Goal: Find specific page/section: Find specific page/section

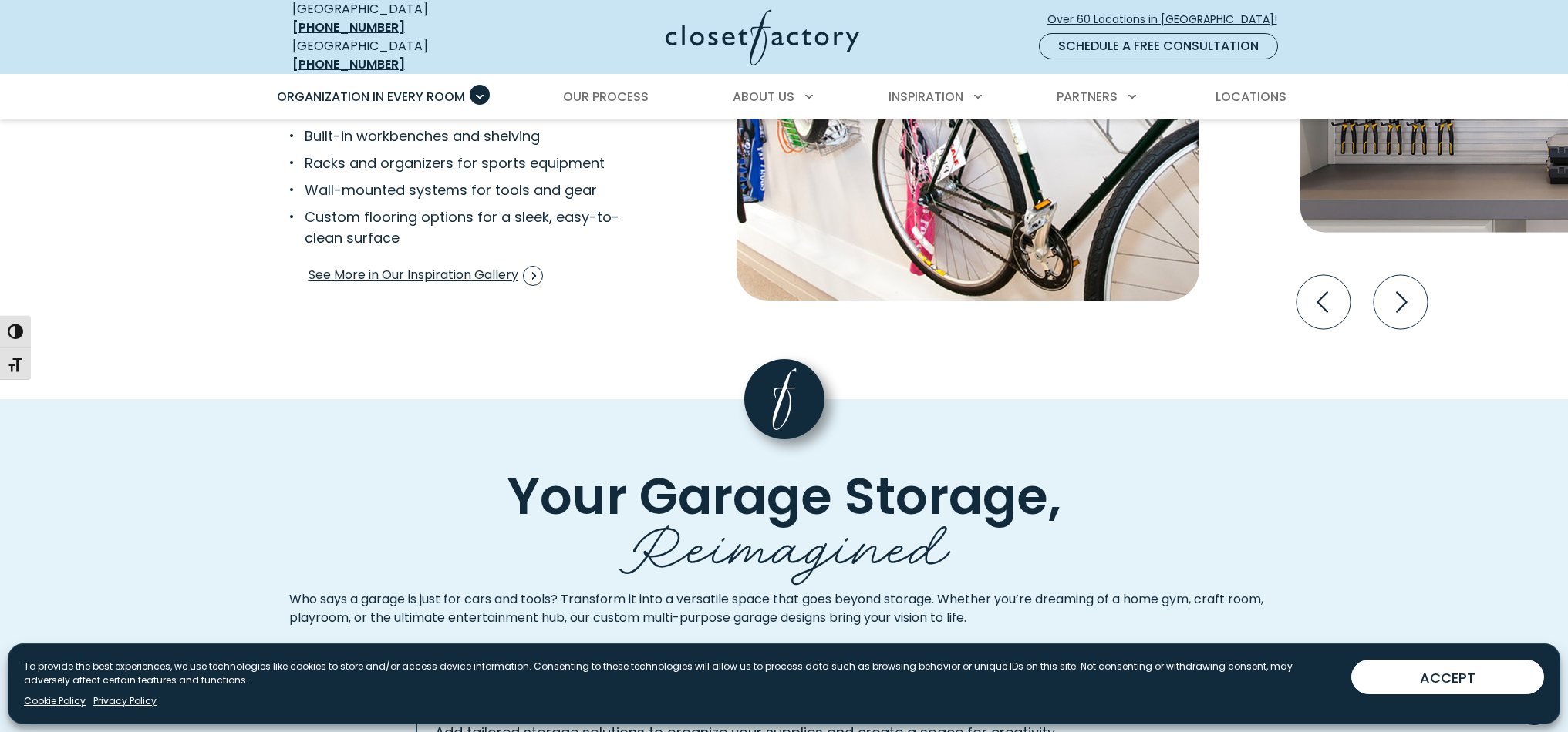
scroll to position [2964, 0]
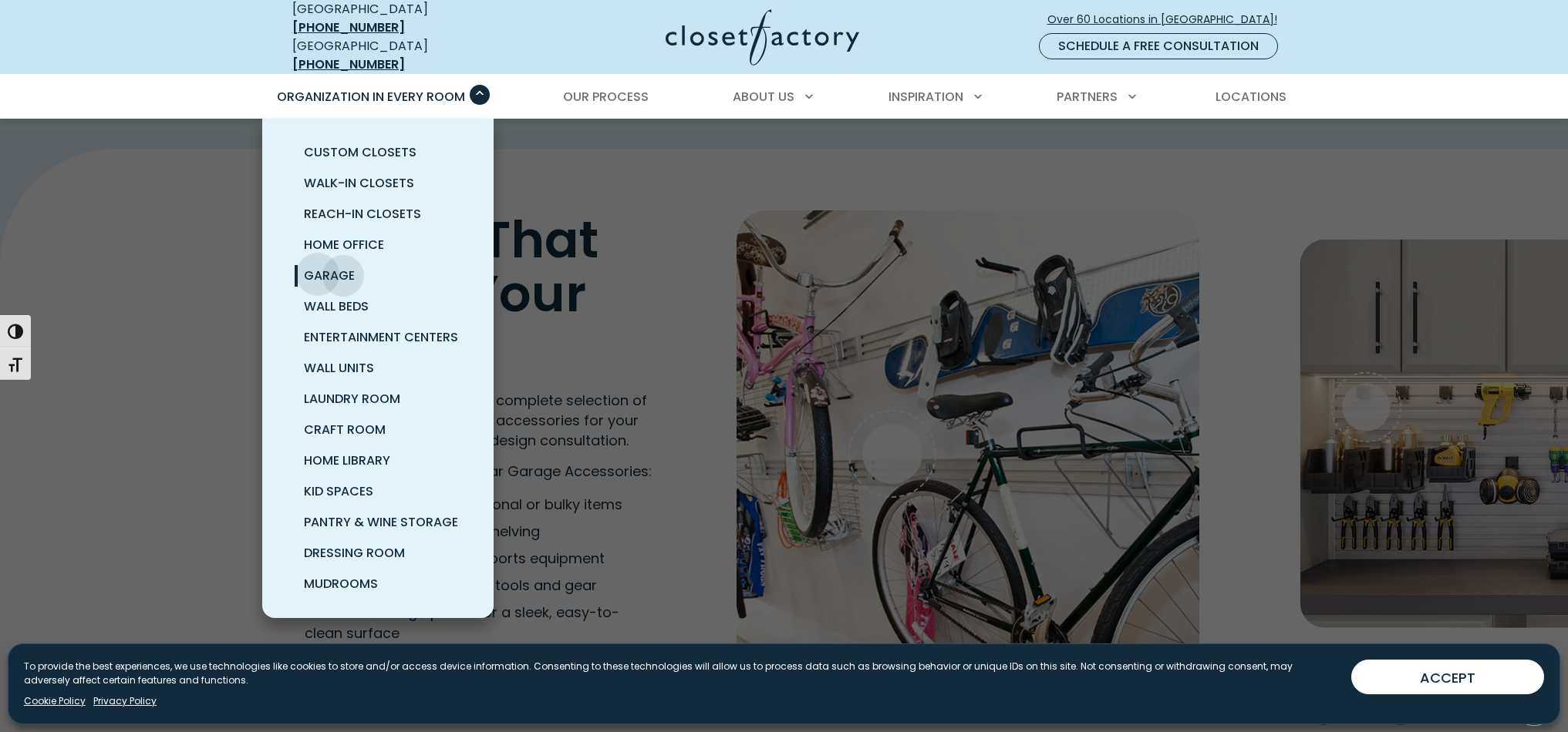
click at [318, 267] on span "Garage" at bounding box center [329, 276] width 51 height 18
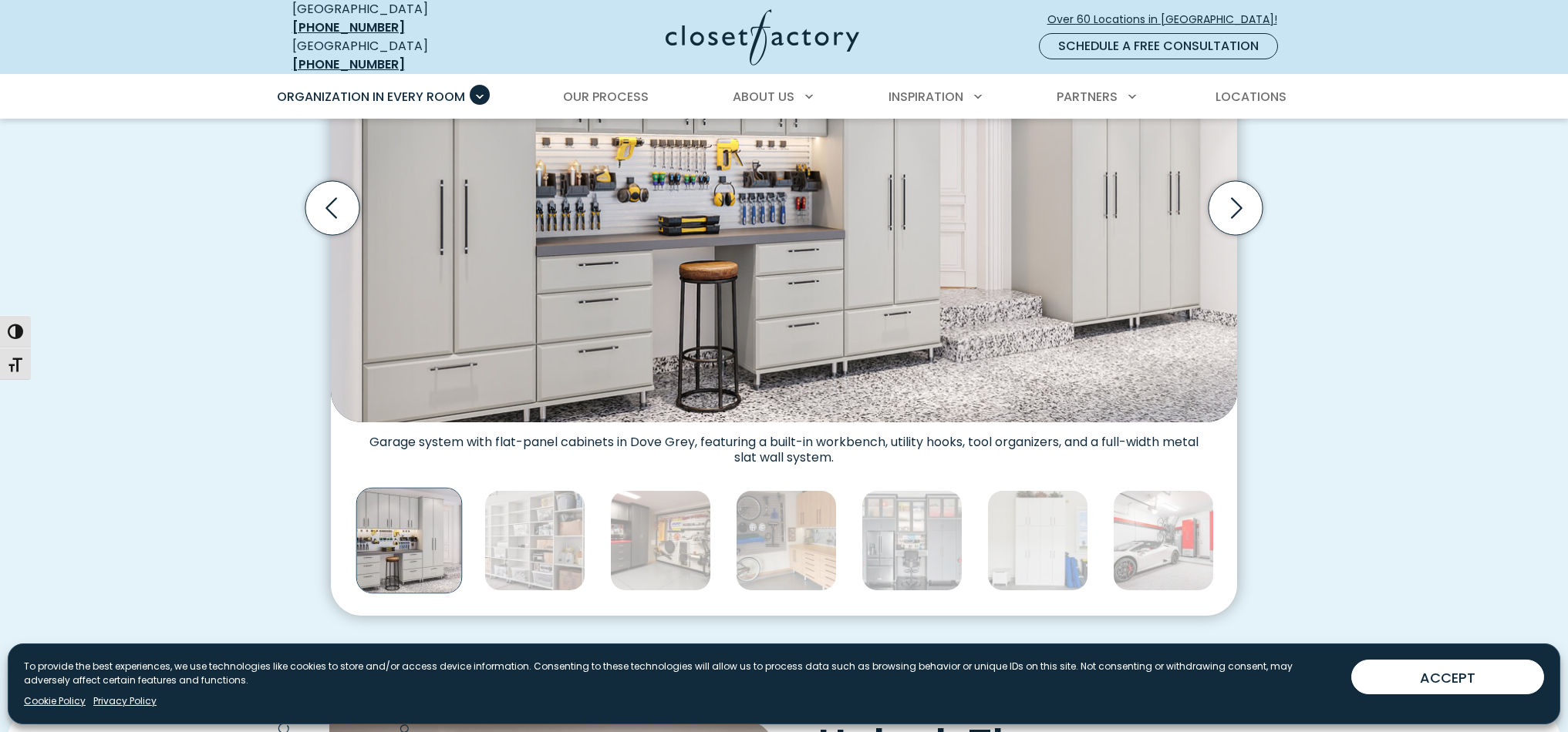
scroll to position [637, 0]
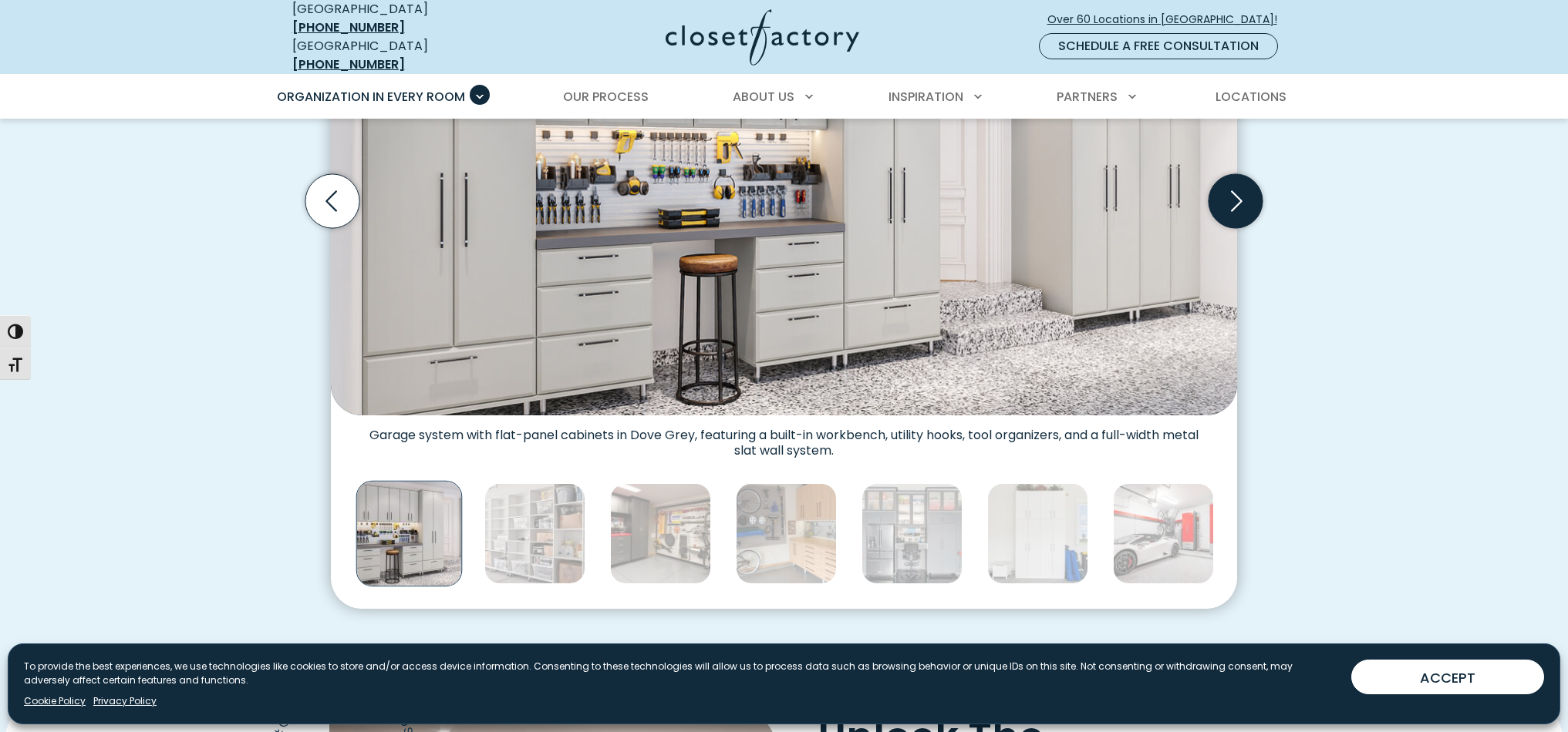
click at [1231, 192] on icon "Next slide" at bounding box center [1235, 201] width 54 height 54
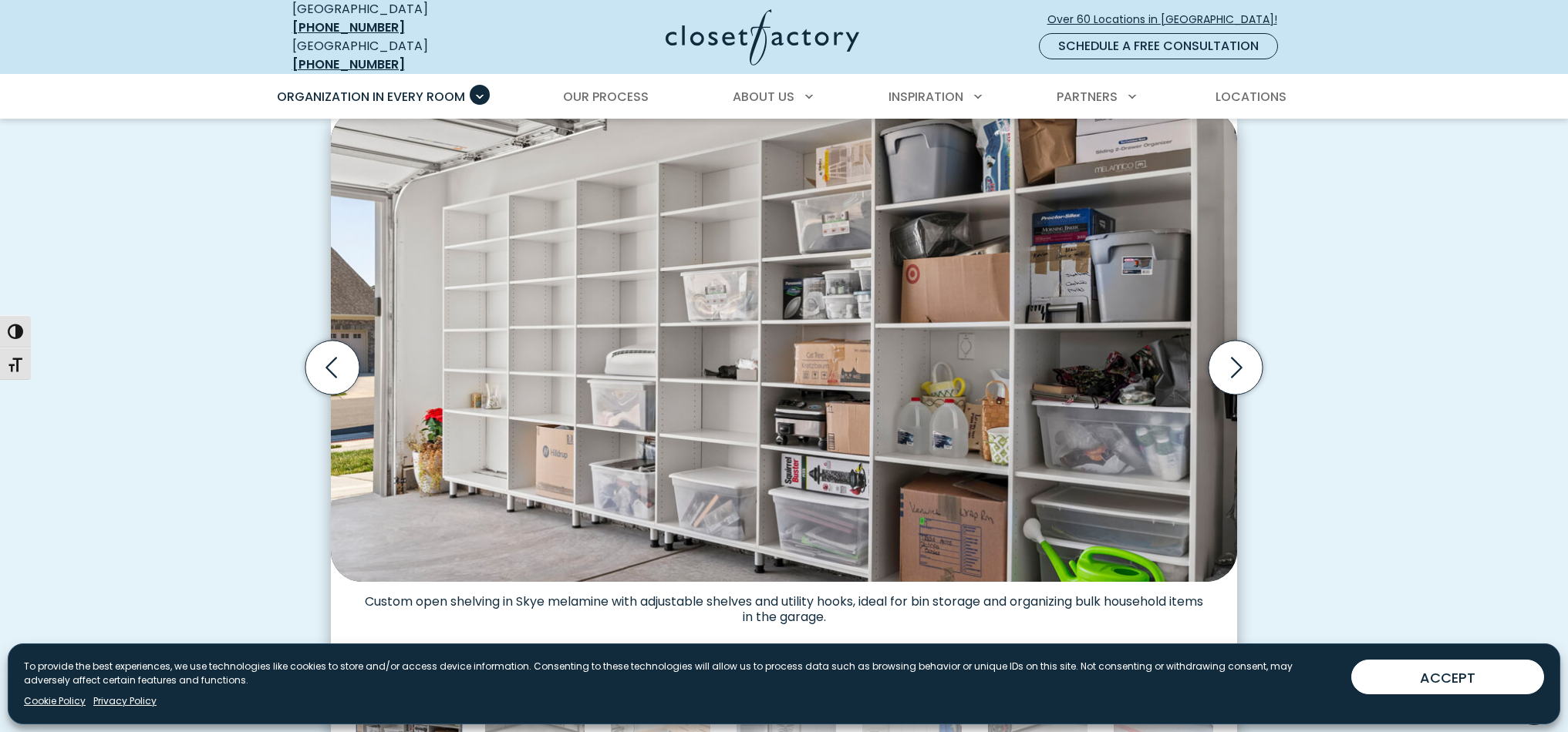
scroll to position [469, 0]
click at [1235, 356] on icon "Next slide" at bounding box center [1235, 368] width 54 height 54
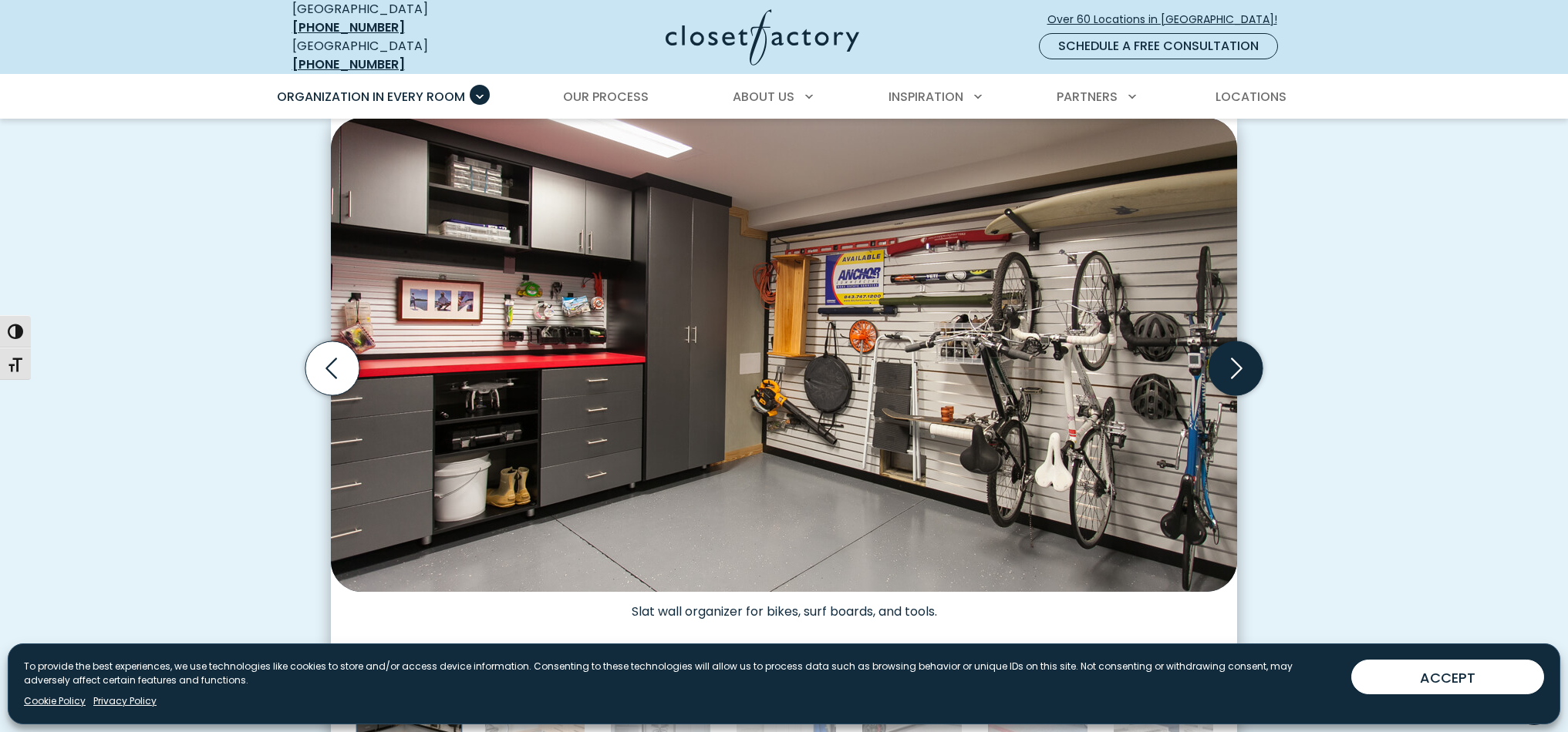
click at [1235, 356] on icon "Next slide" at bounding box center [1235, 368] width 54 height 54
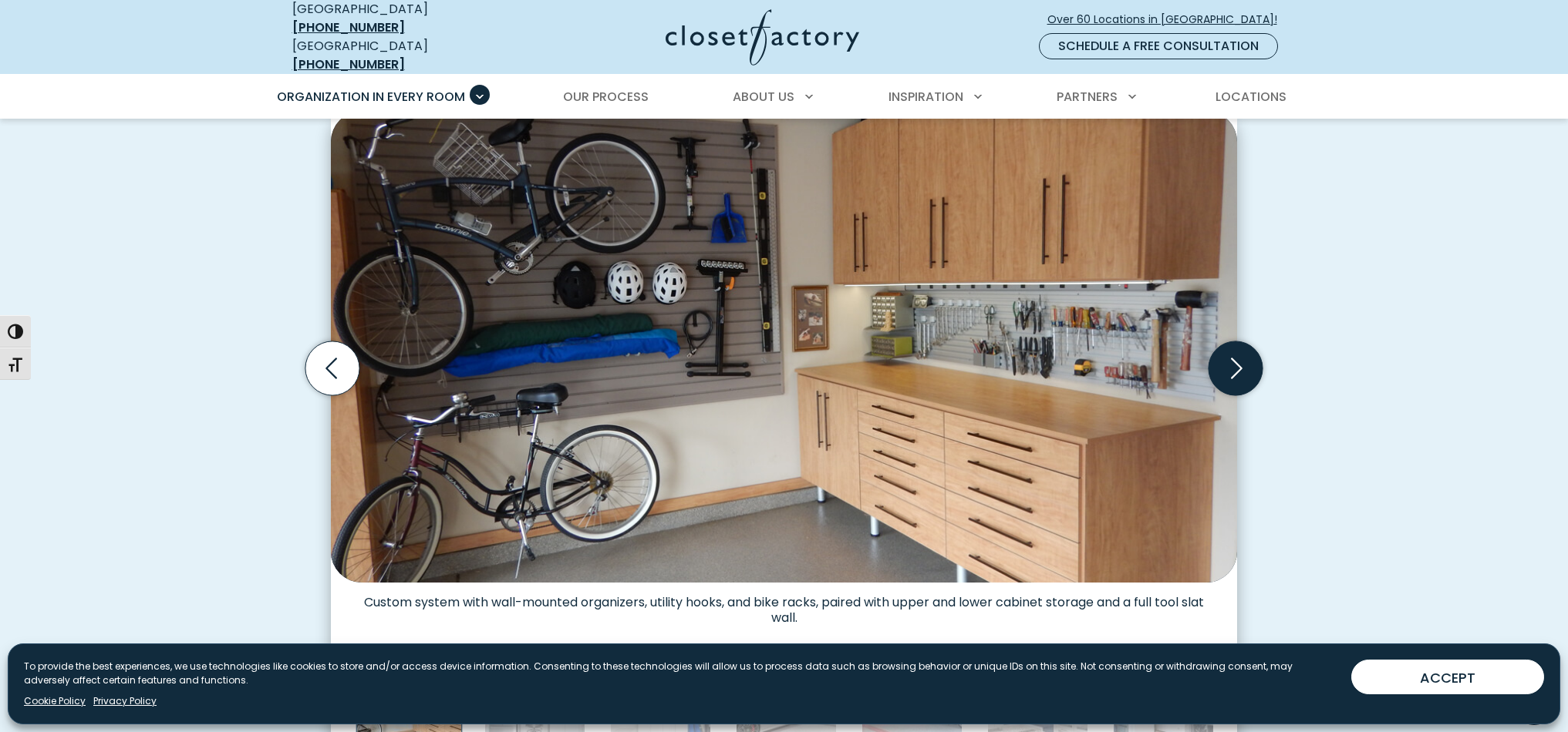
click at [1235, 355] on icon "Next slide" at bounding box center [1235, 368] width 54 height 54
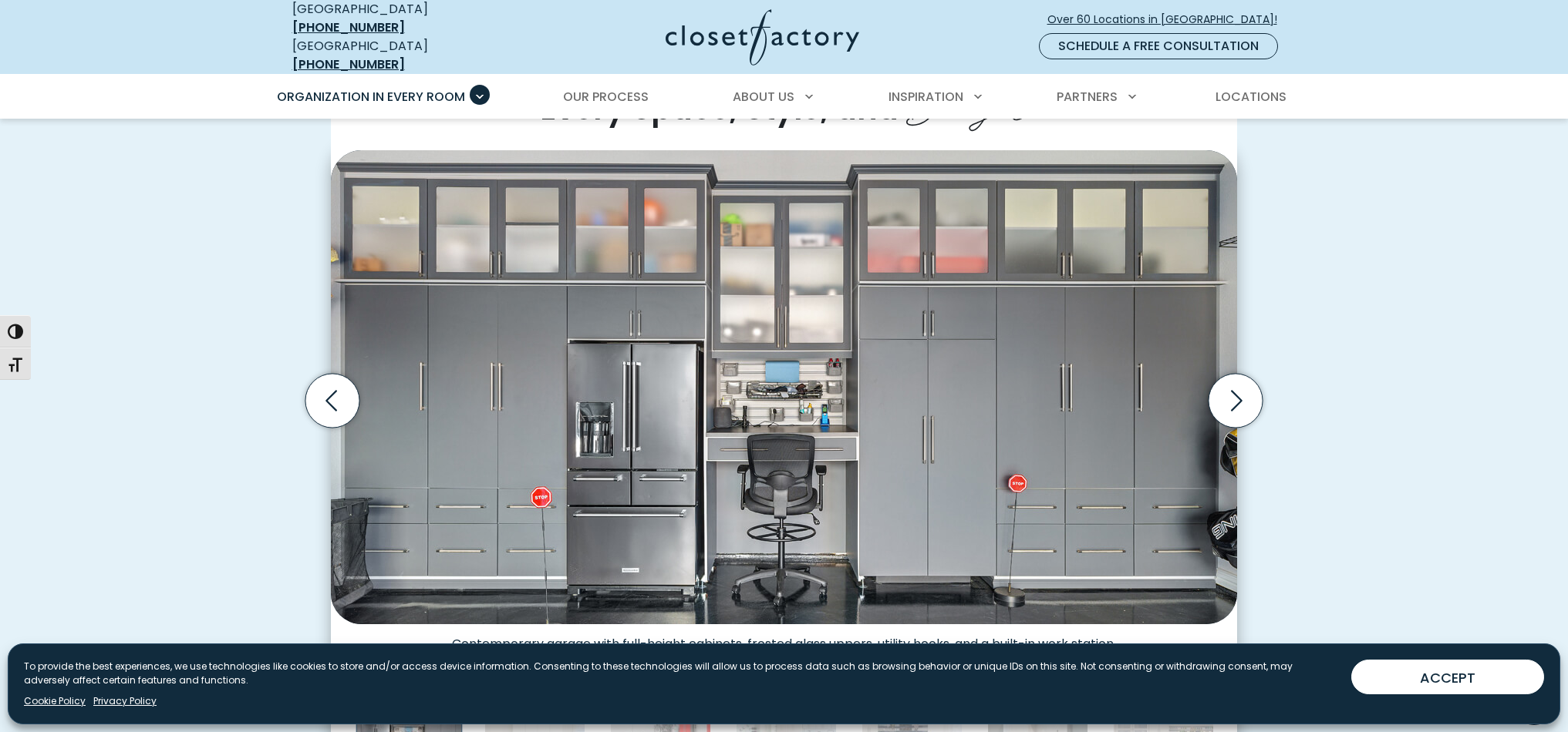
scroll to position [436, 0]
click at [1237, 391] on icon "Next slide" at bounding box center [1237, 402] width 11 height 21
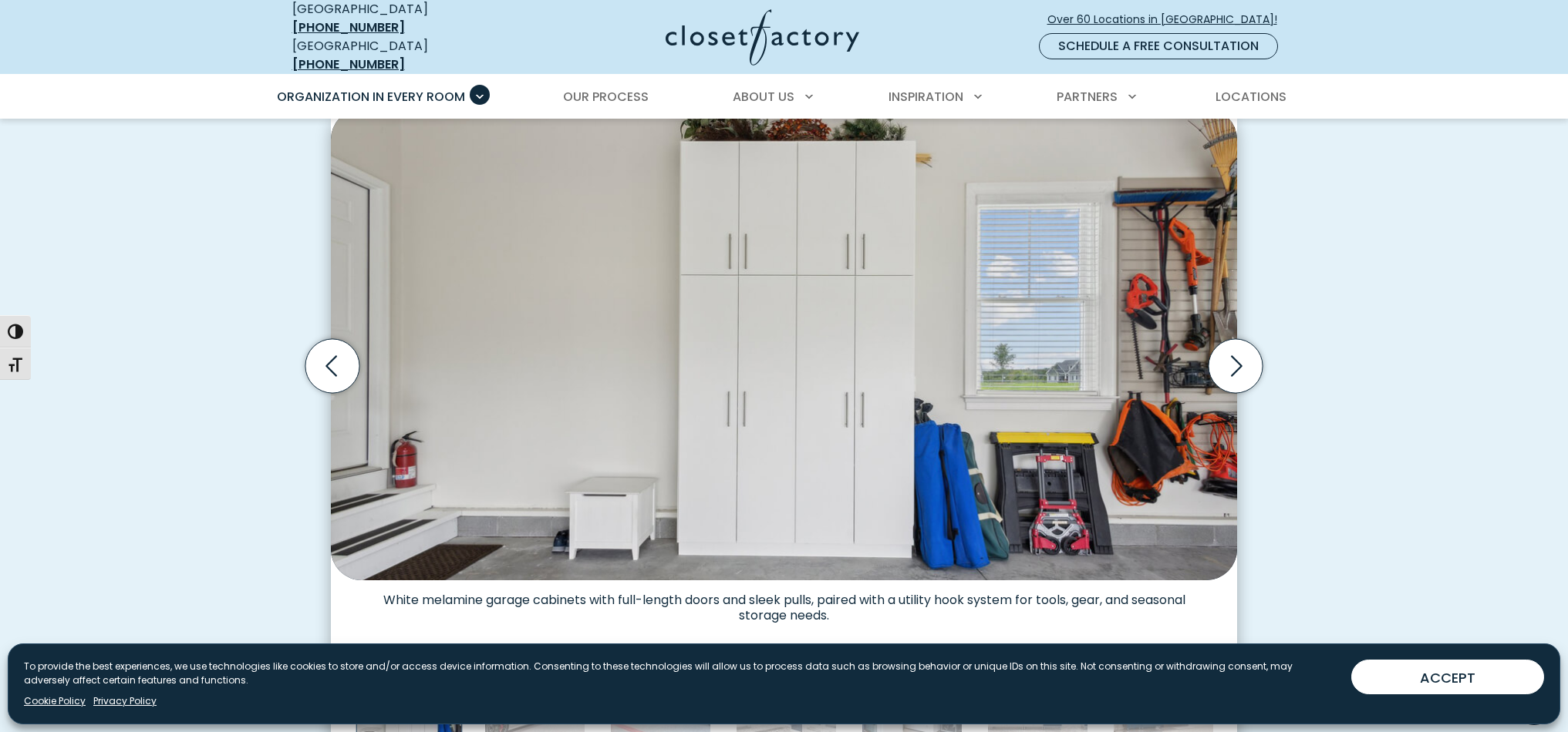
scroll to position [443, 0]
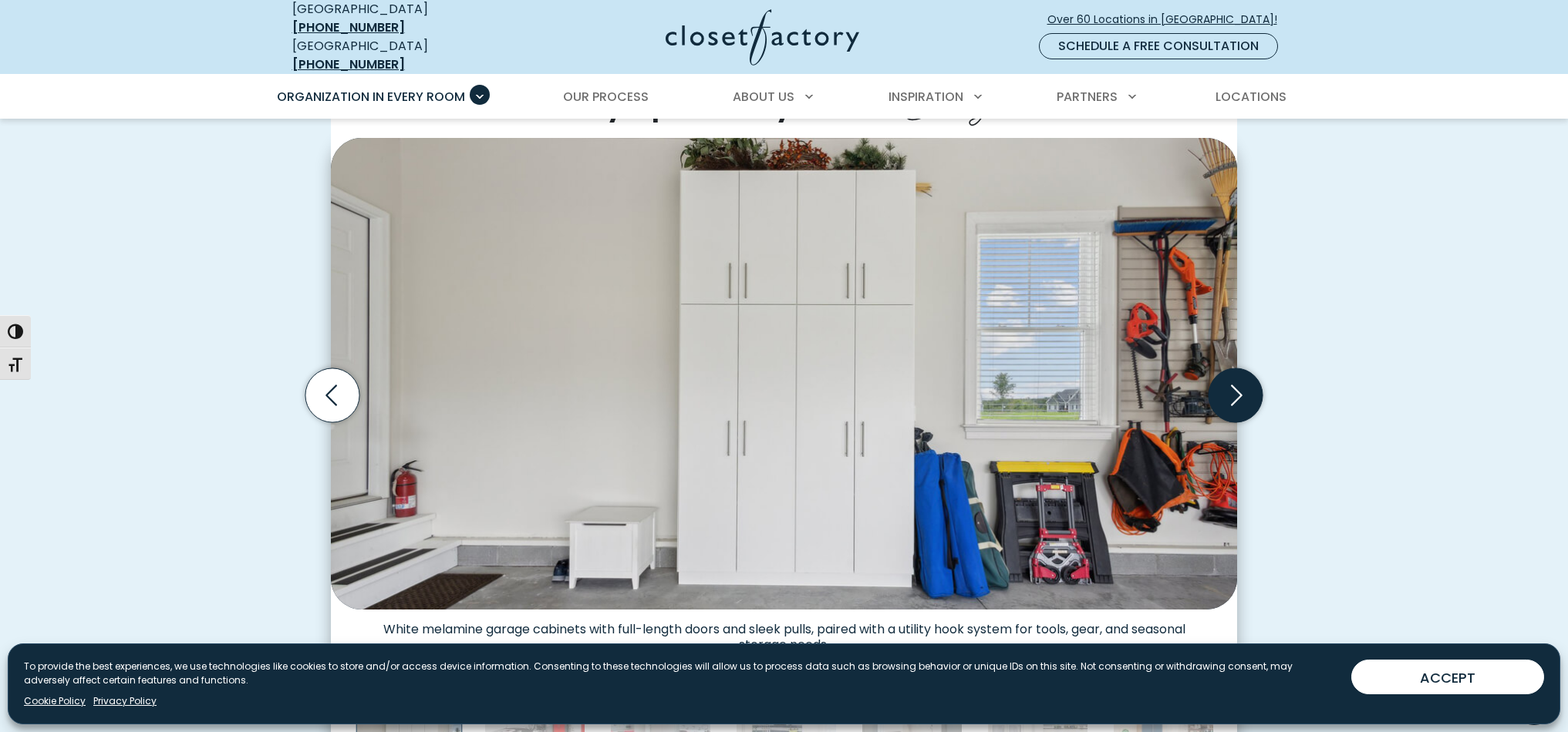
click at [1233, 378] on icon "Next slide" at bounding box center [1235, 395] width 54 height 54
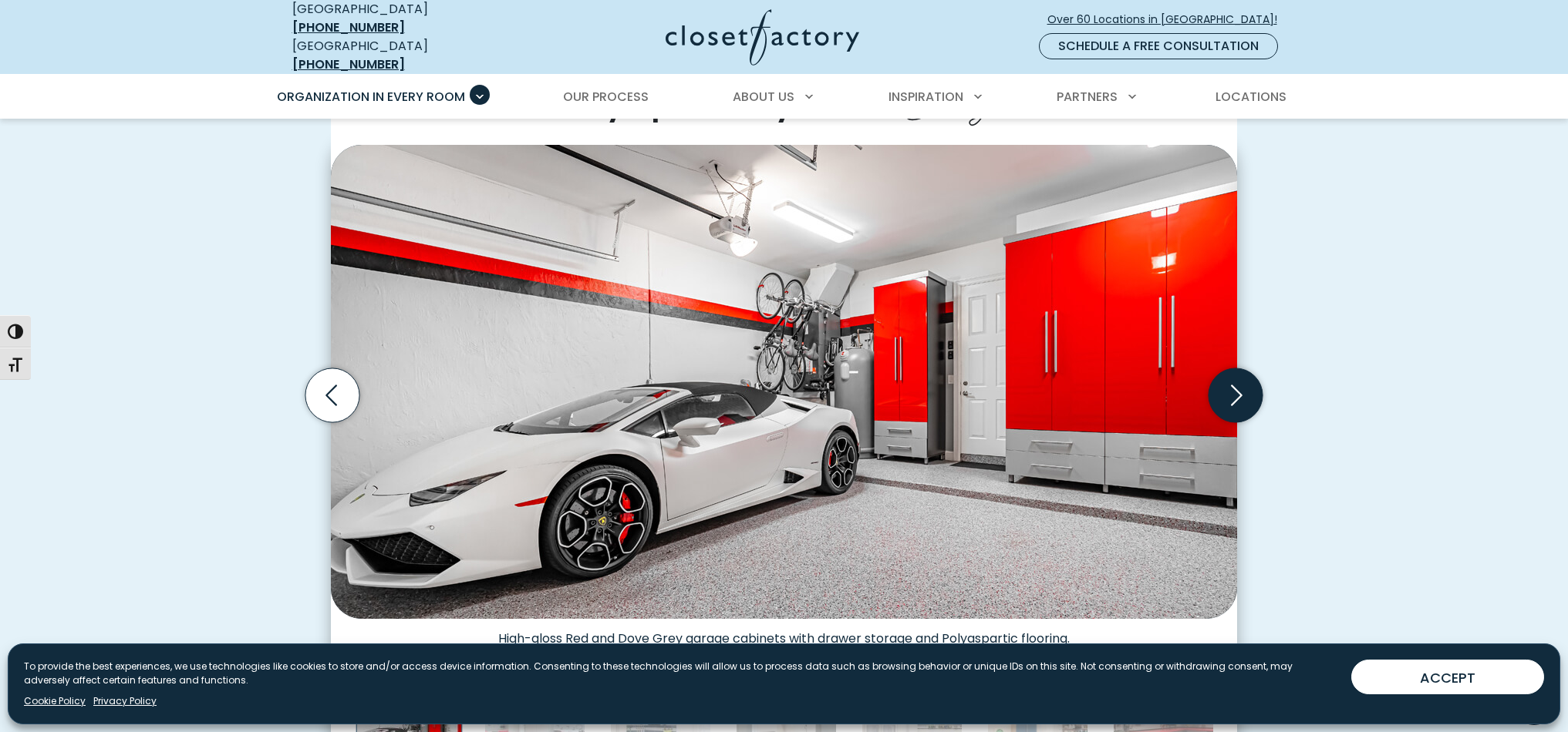
click at [1232, 378] on icon "Next slide" at bounding box center [1235, 395] width 54 height 54
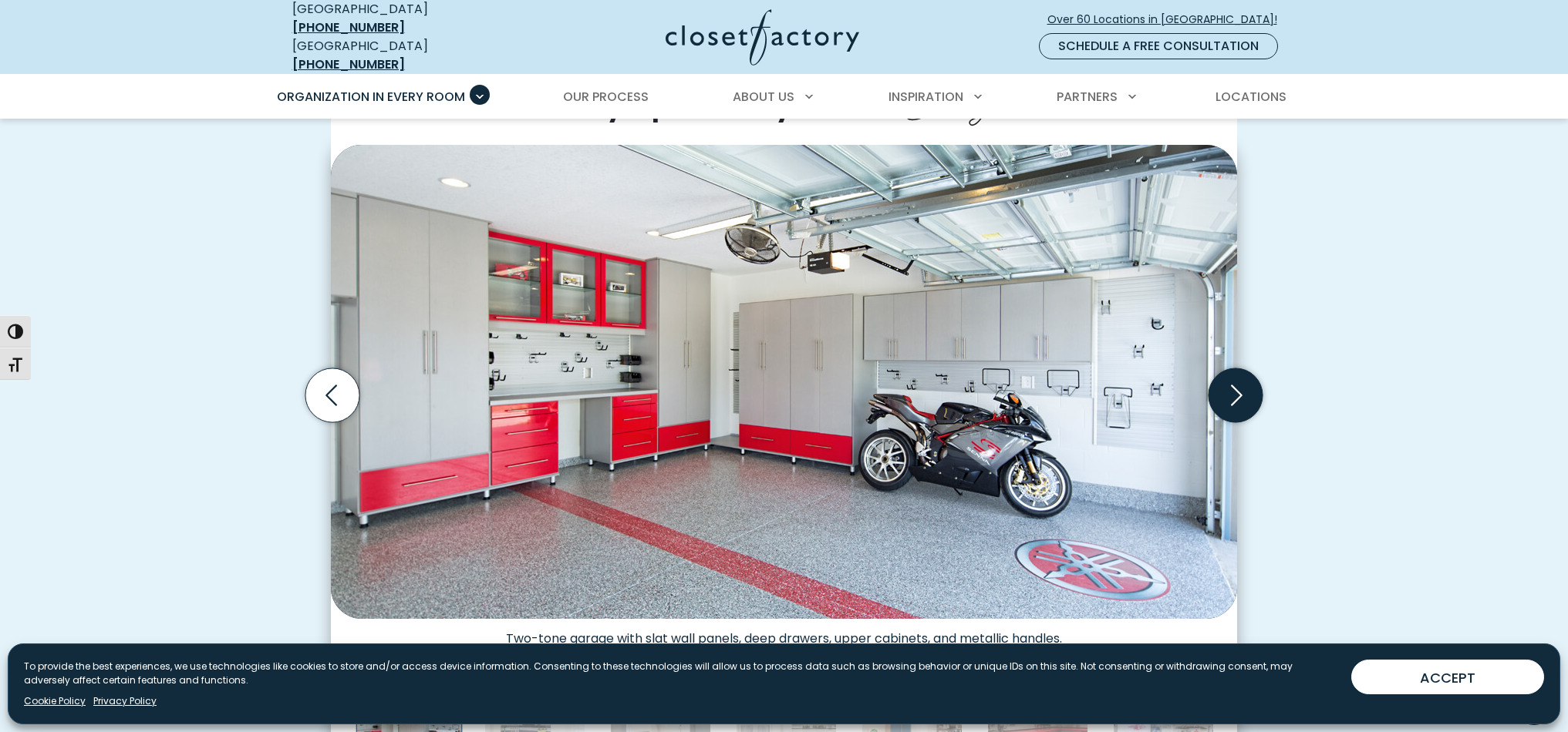
click at [1233, 378] on icon "Next slide" at bounding box center [1235, 395] width 54 height 54
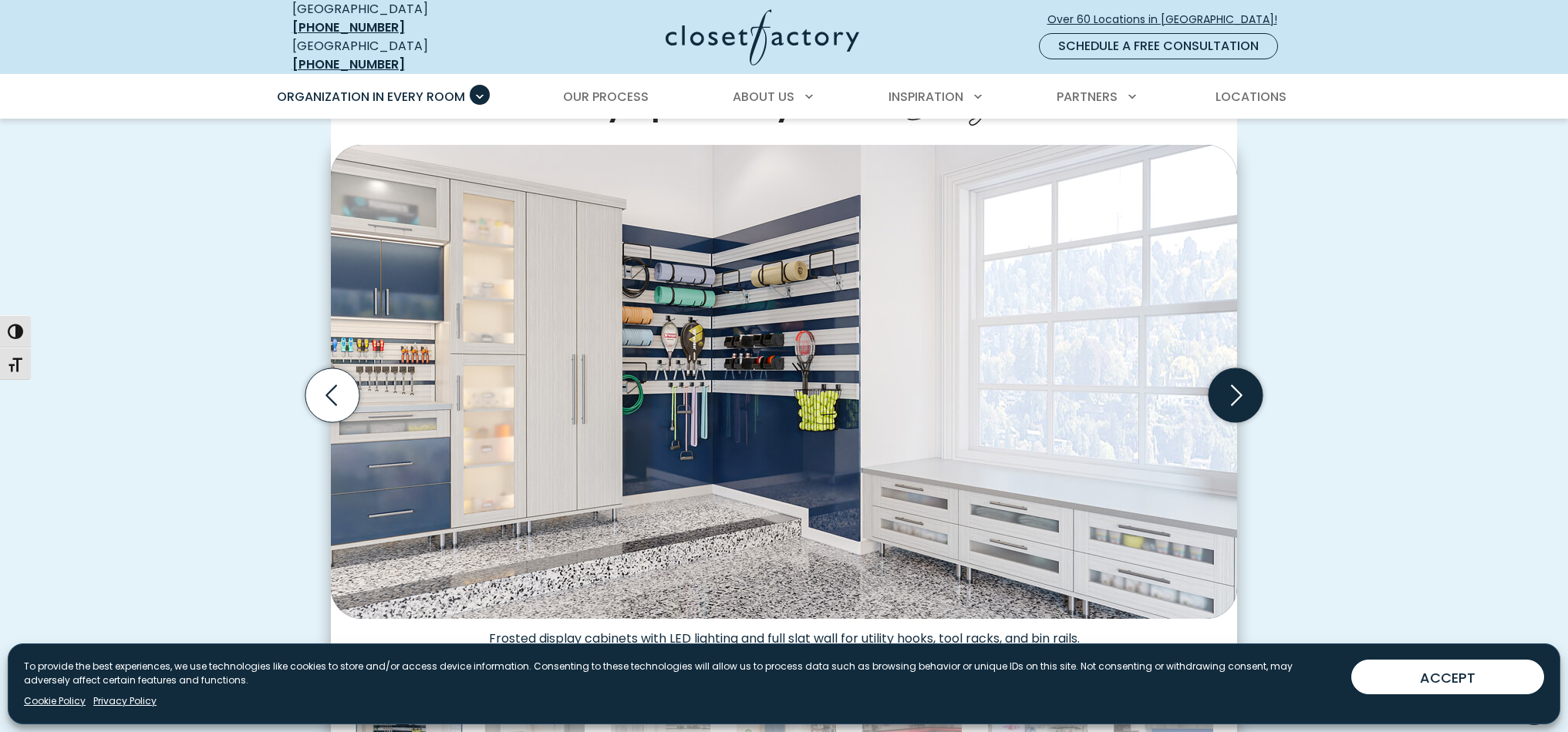
click at [1233, 378] on icon "Next slide" at bounding box center [1235, 395] width 54 height 54
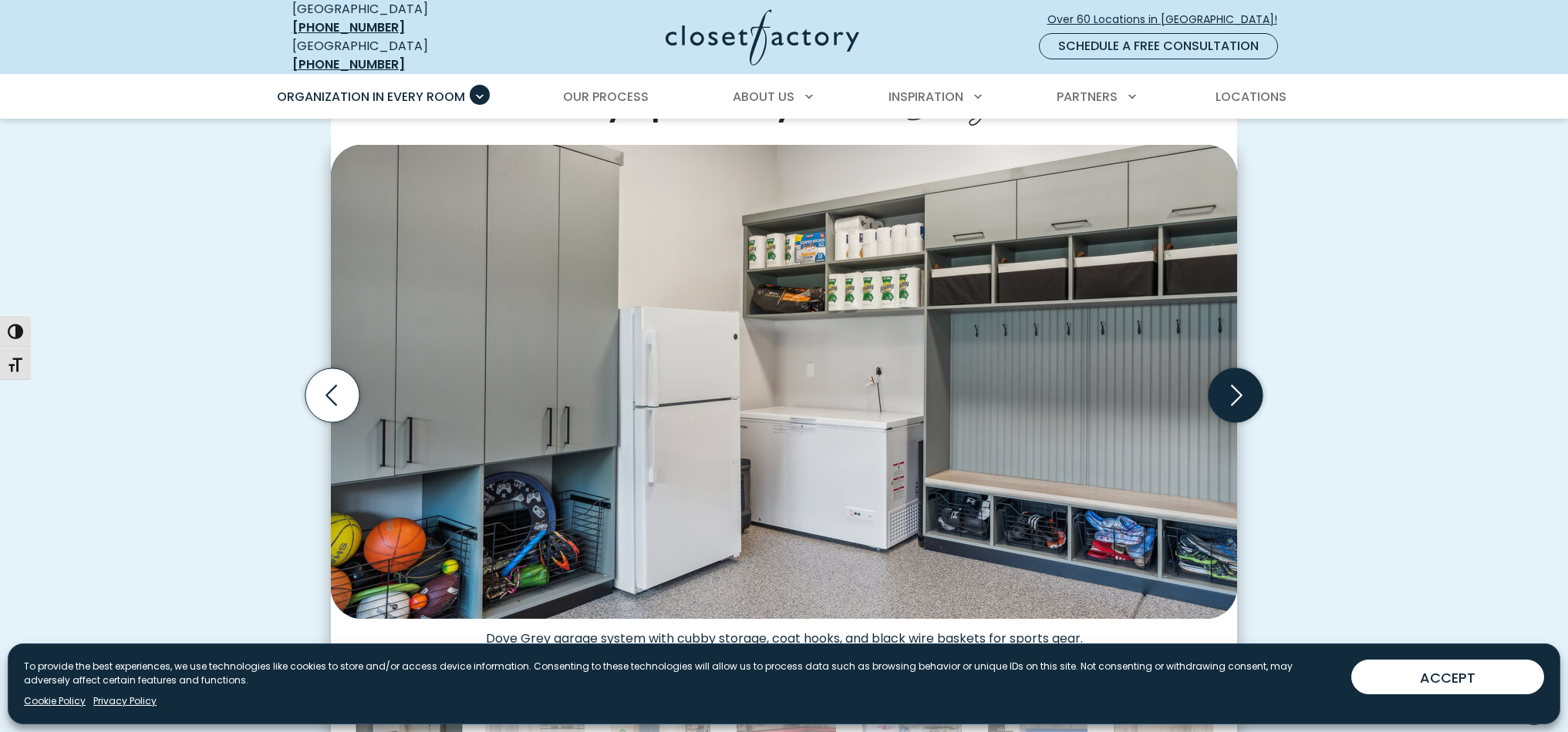
click at [1233, 378] on icon "Next slide" at bounding box center [1235, 395] width 54 height 54
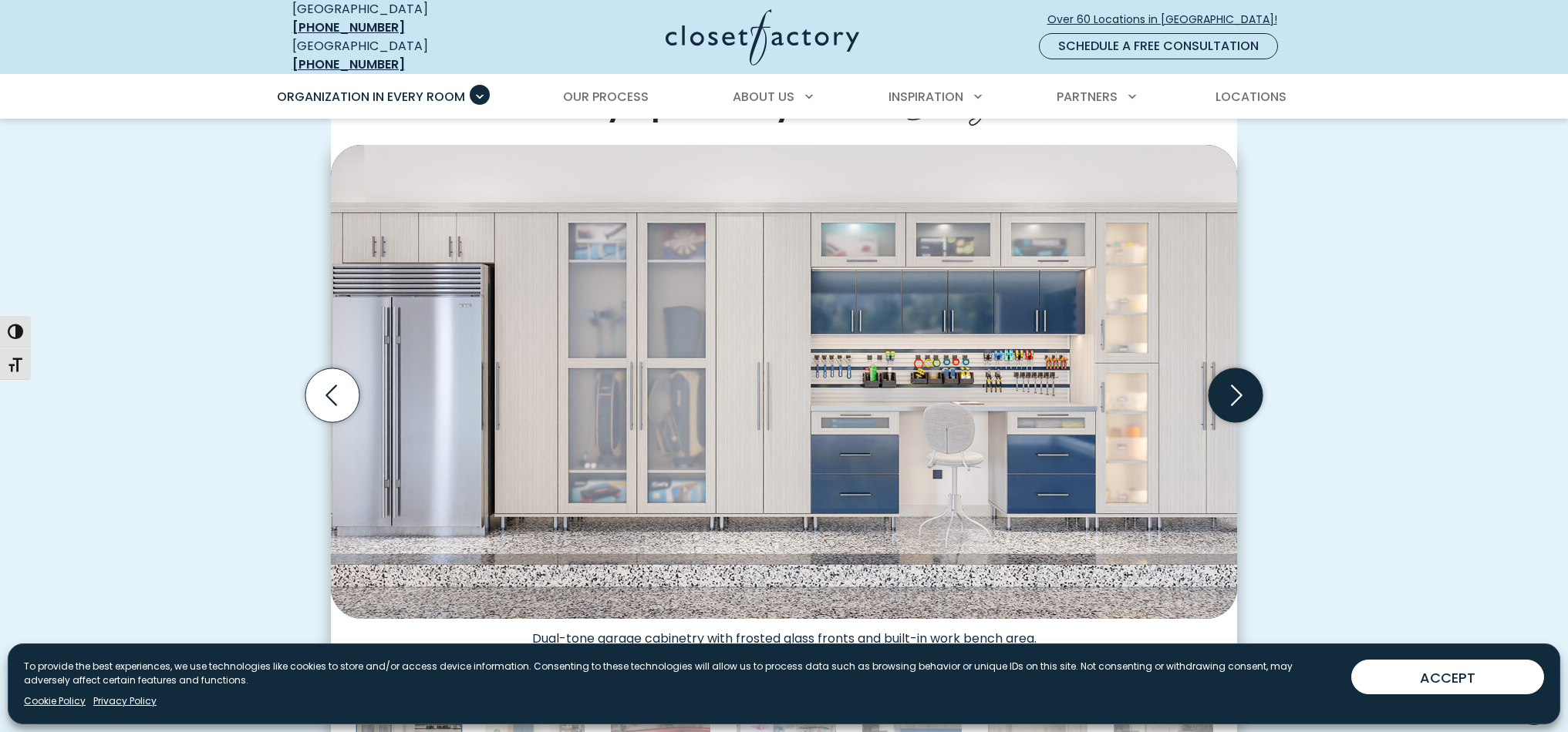
click at [1233, 378] on icon "Next slide" at bounding box center [1235, 395] width 54 height 54
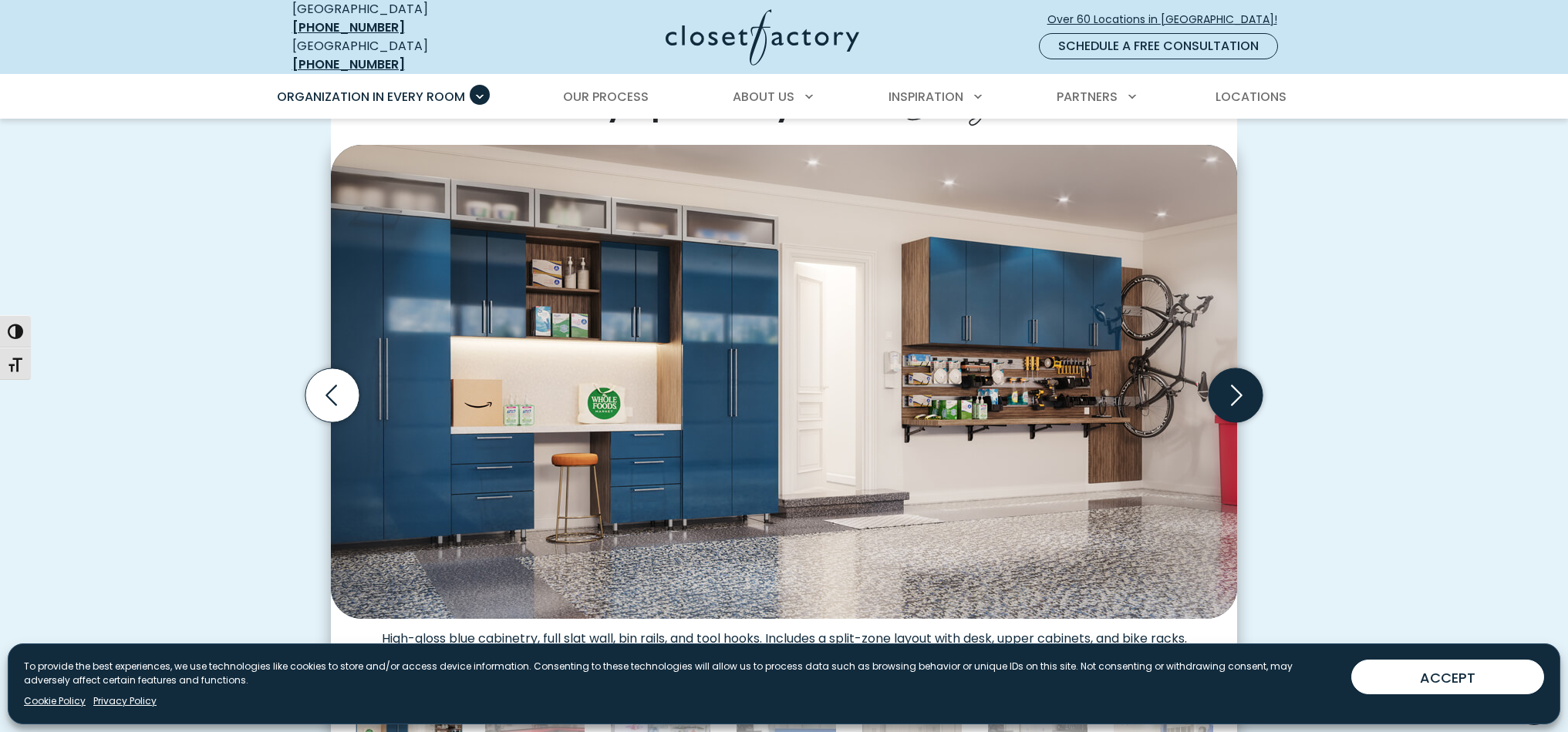
click at [1233, 378] on icon "Next slide" at bounding box center [1235, 395] width 54 height 54
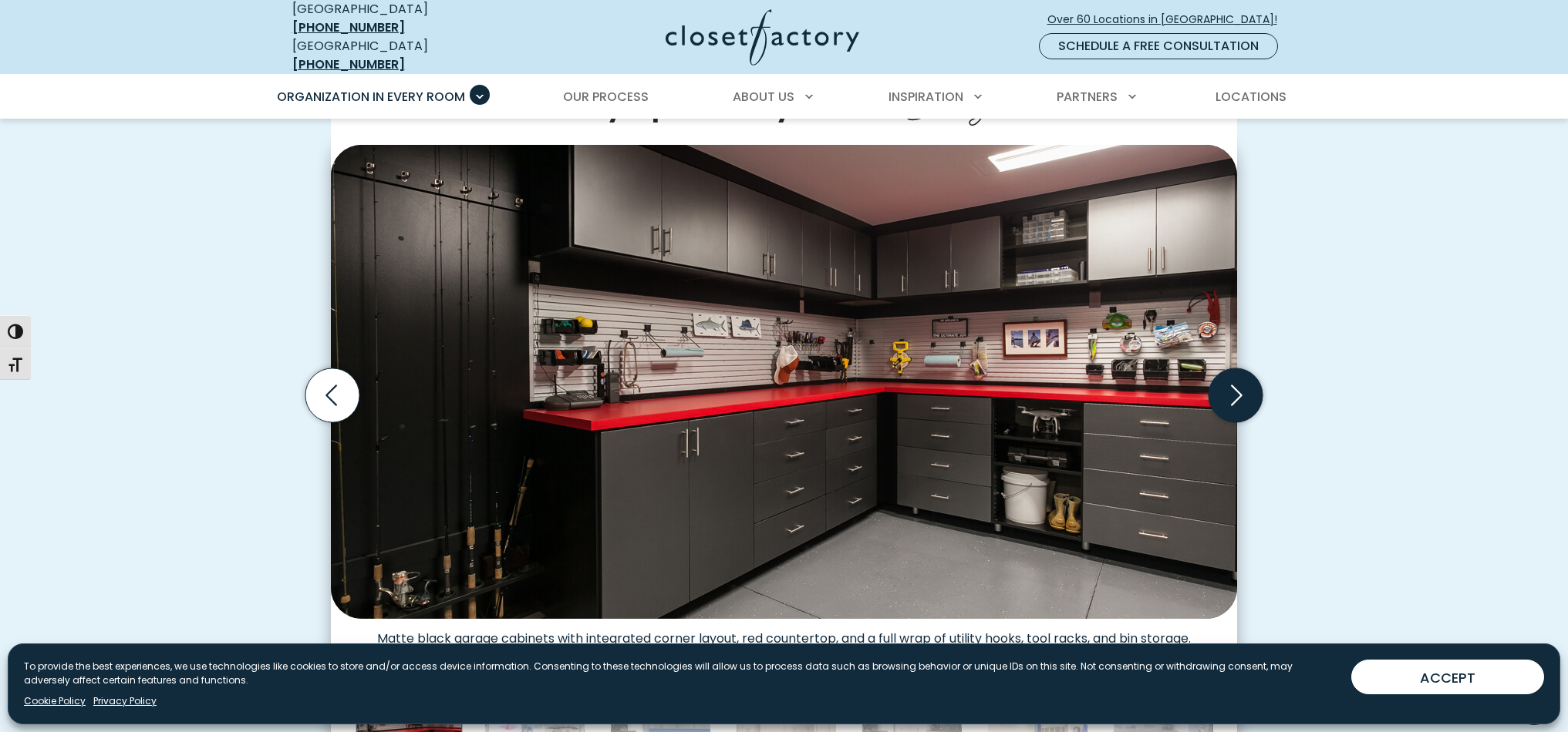
click at [1233, 378] on icon "Next slide" at bounding box center [1235, 395] width 54 height 54
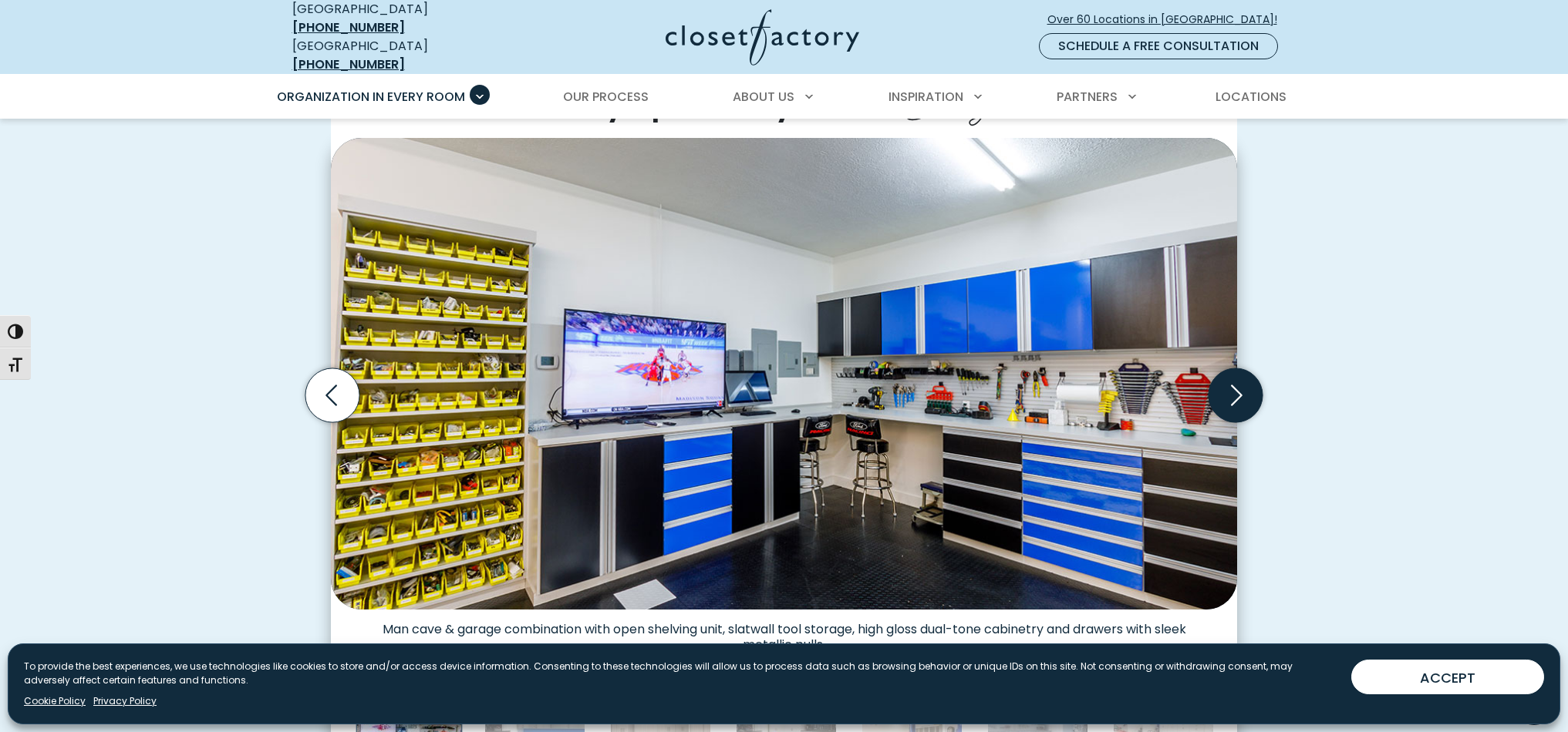
click at [1233, 378] on icon "Next slide" at bounding box center [1235, 395] width 54 height 54
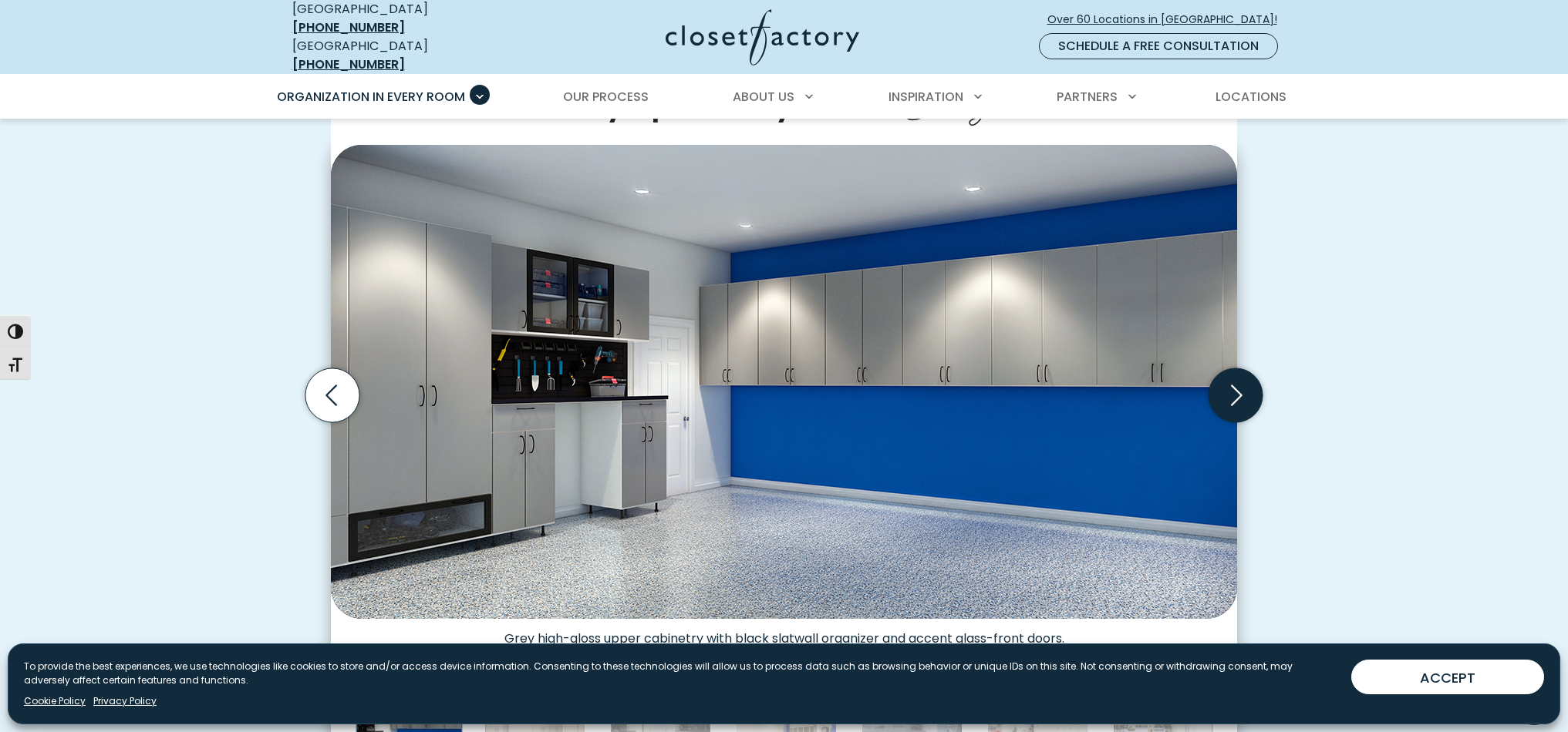
click at [1233, 378] on icon "Next slide" at bounding box center [1235, 395] width 54 height 54
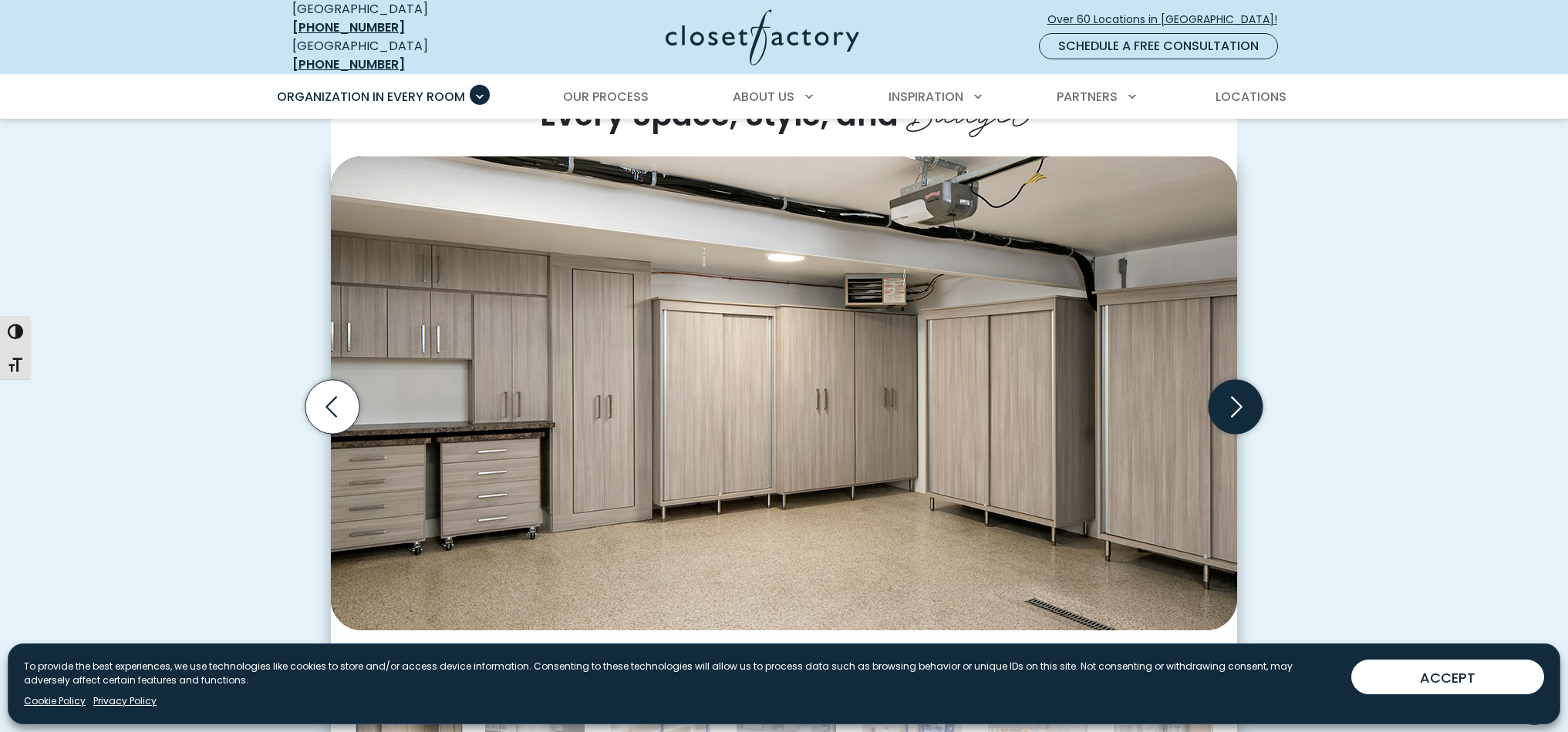
scroll to position [427, 0]
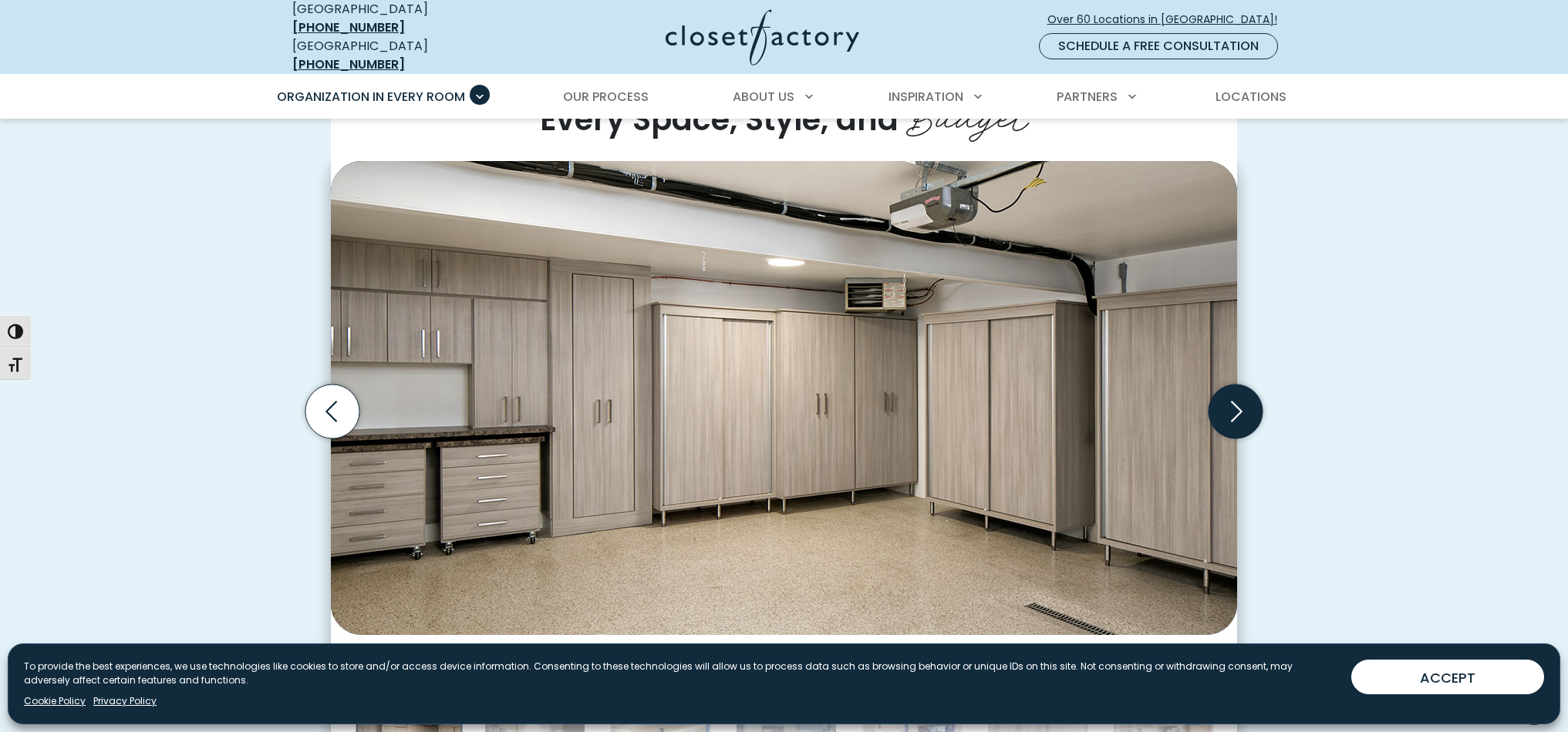
click at [1237, 401] on icon "Next slide" at bounding box center [1237, 411] width 11 height 21
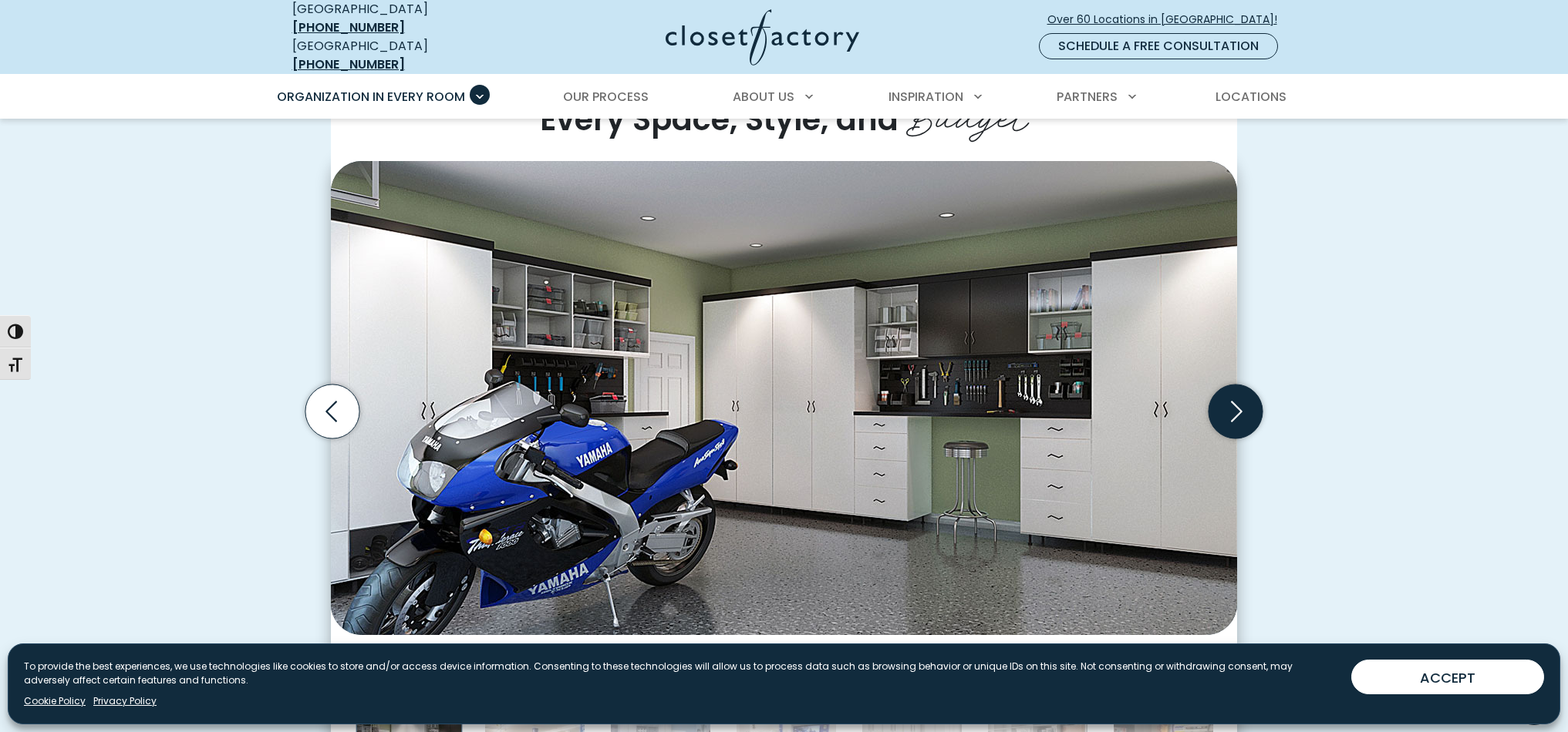
click at [1233, 398] on icon "Next slide" at bounding box center [1235, 411] width 54 height 54
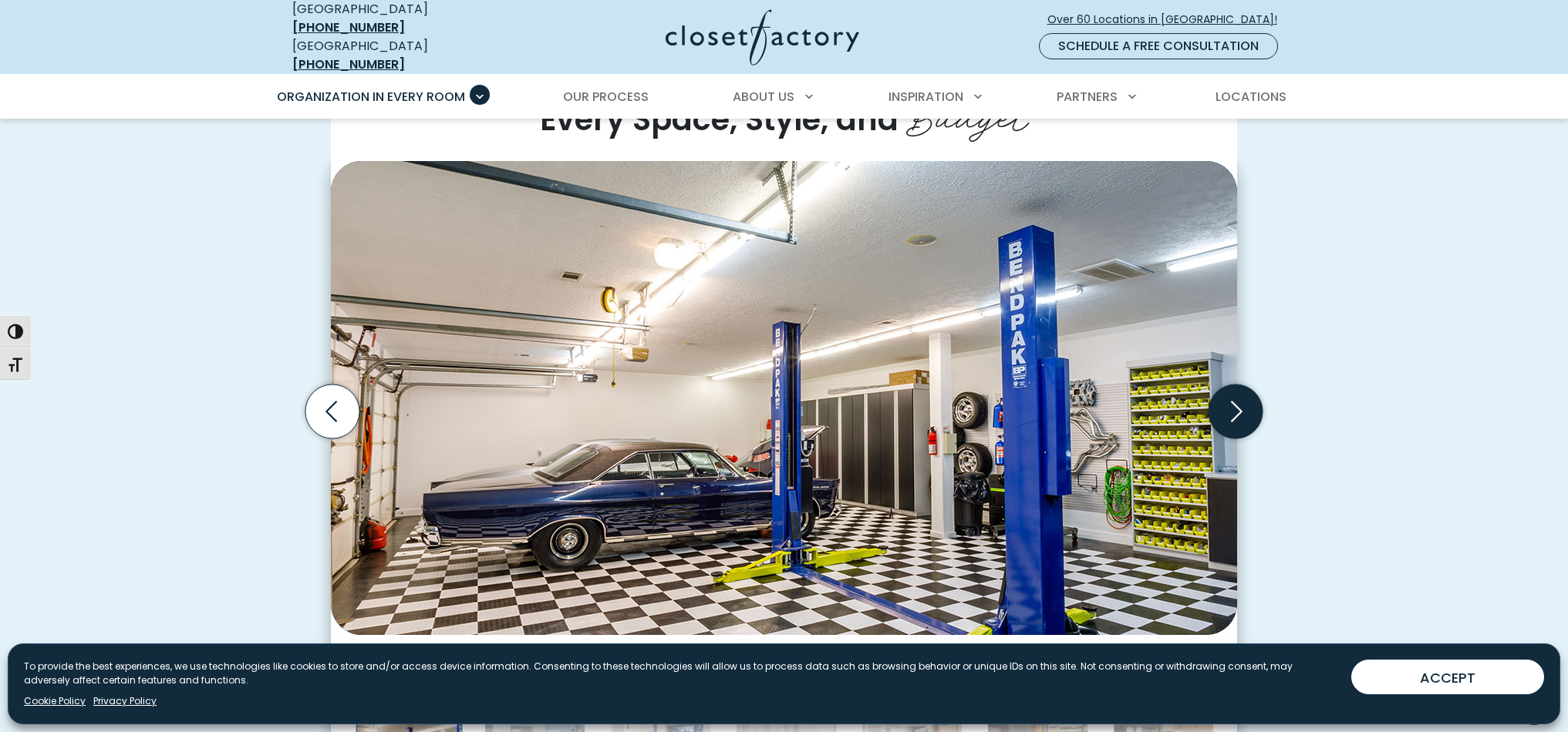
click at [1233, 398] on icon "Next slide" at bounding box center [1235, 411] width 54 height 54
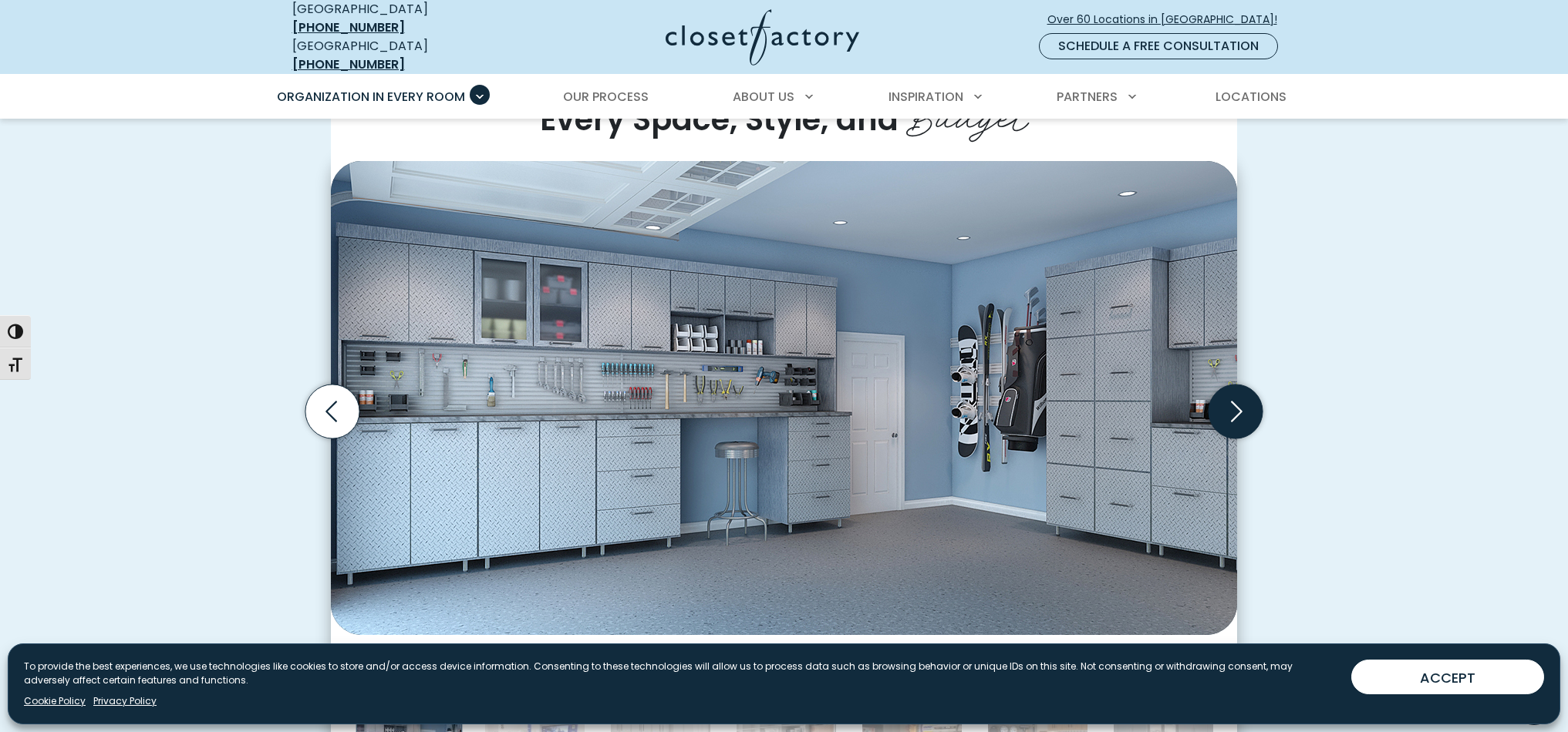
click at [1235, 398] on icon "Next slide" at bounding box center [1235, 411] width 54 height 54
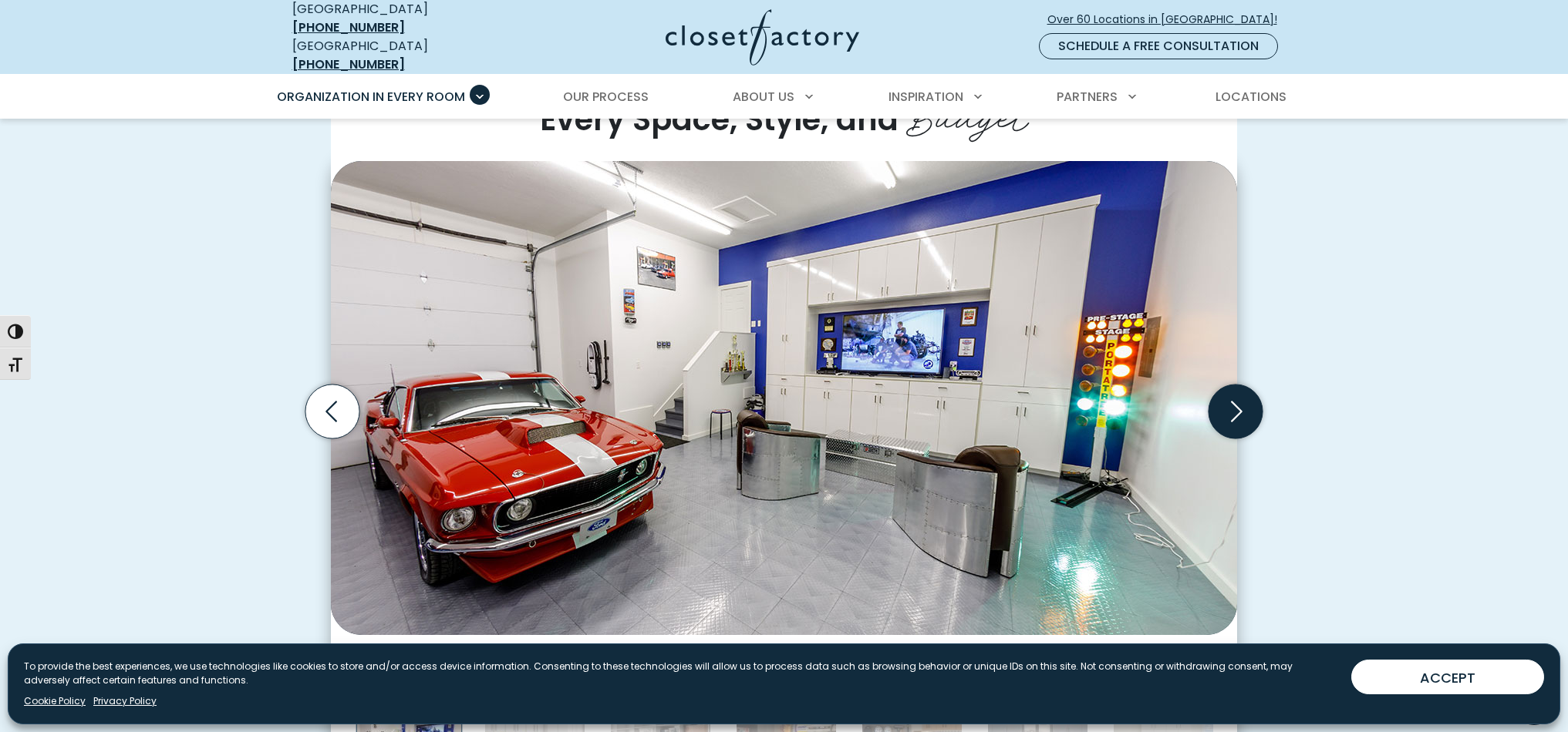
click at [1235, 398] on icon "Next slide" at bounding box center [1235, 411] width 54 height 54
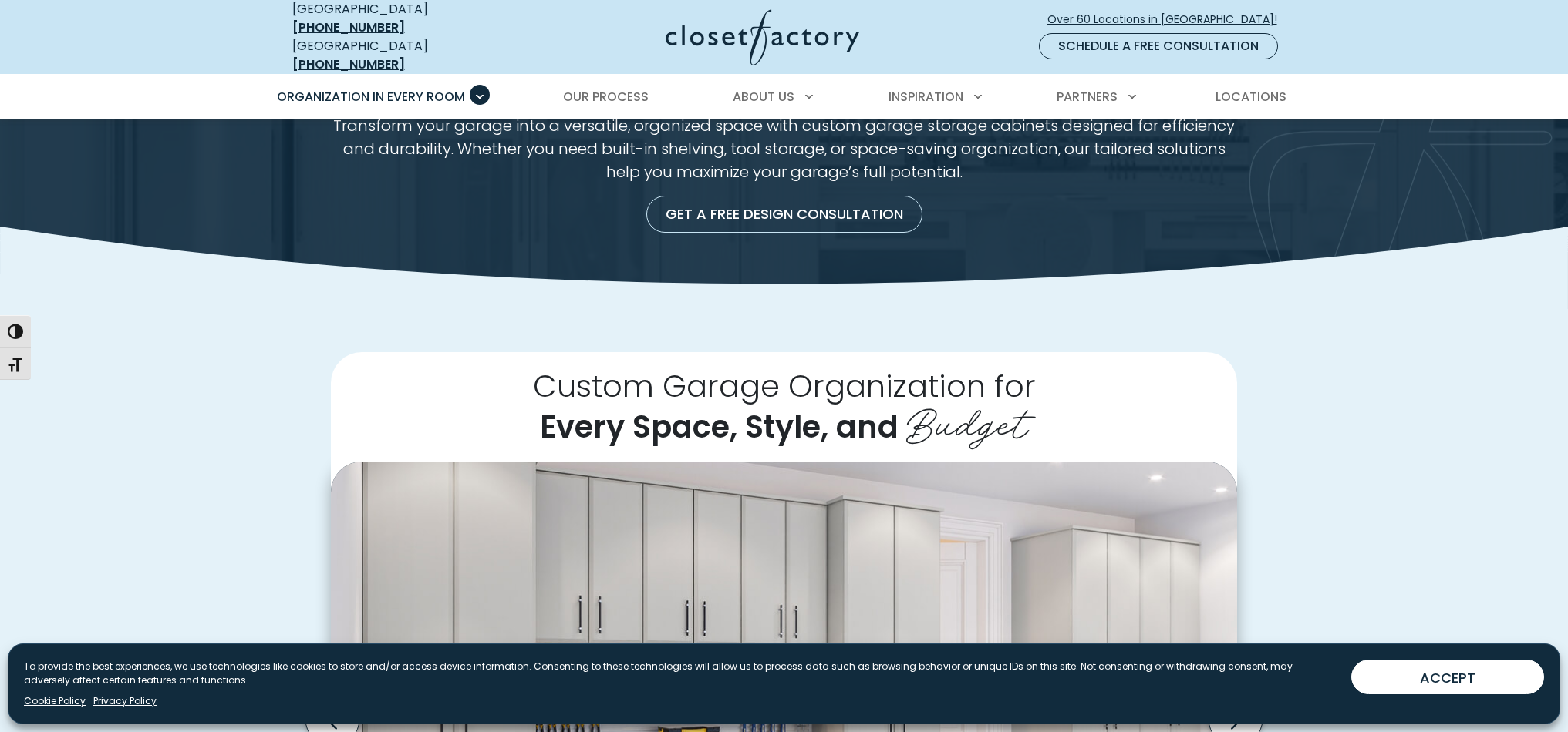
scroll to position [114, 0]
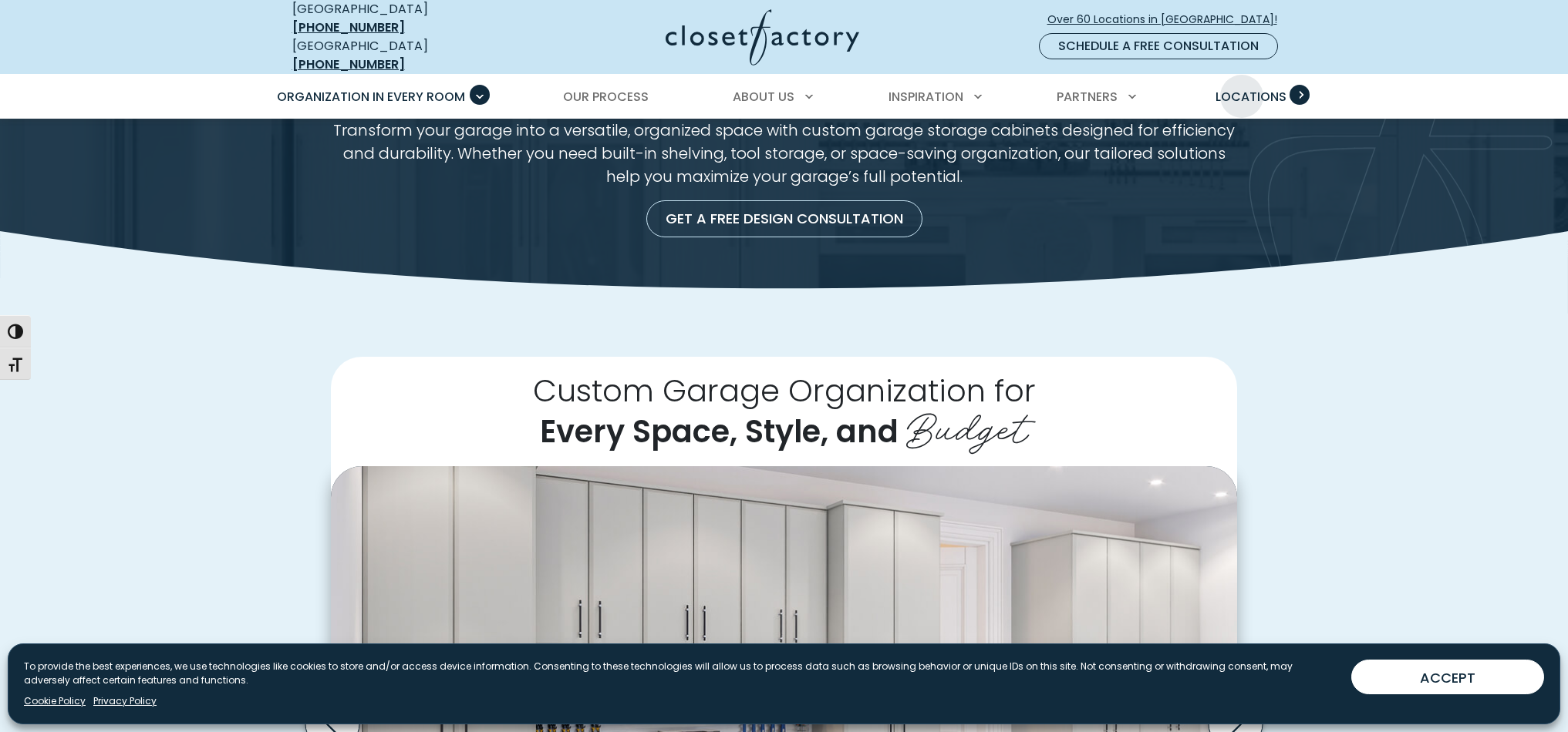
click at [1241, 88] on span "Locations" at bounding box center [1251, 97] width 71 height 18
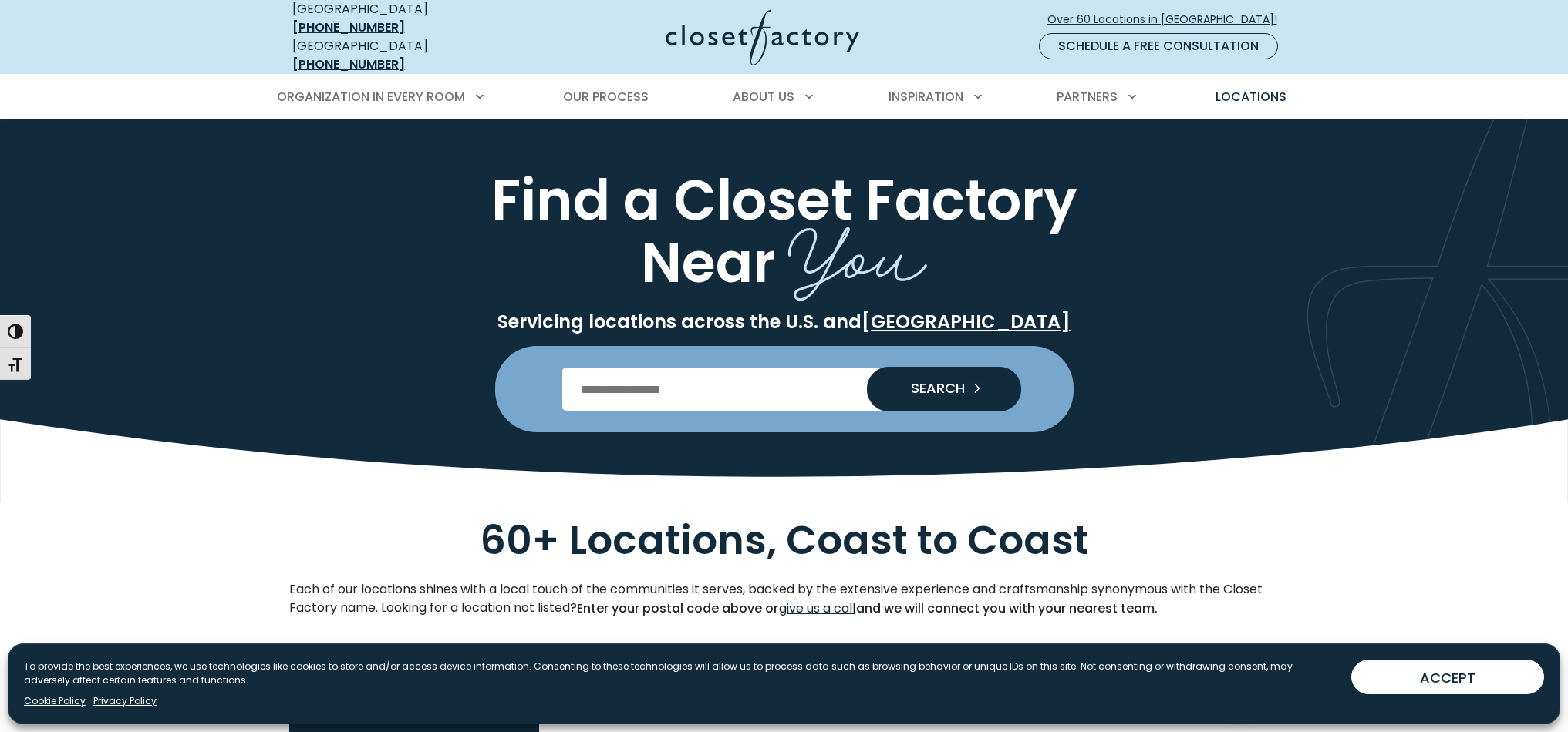
click at [701, 381] on input "Enter Postal Code" at bounding box center [784, 389] width 444 height 43
type input "*****"
click at [947, 381] on span "SEARCH" at bounding box center [932, 388] width 66 height 14
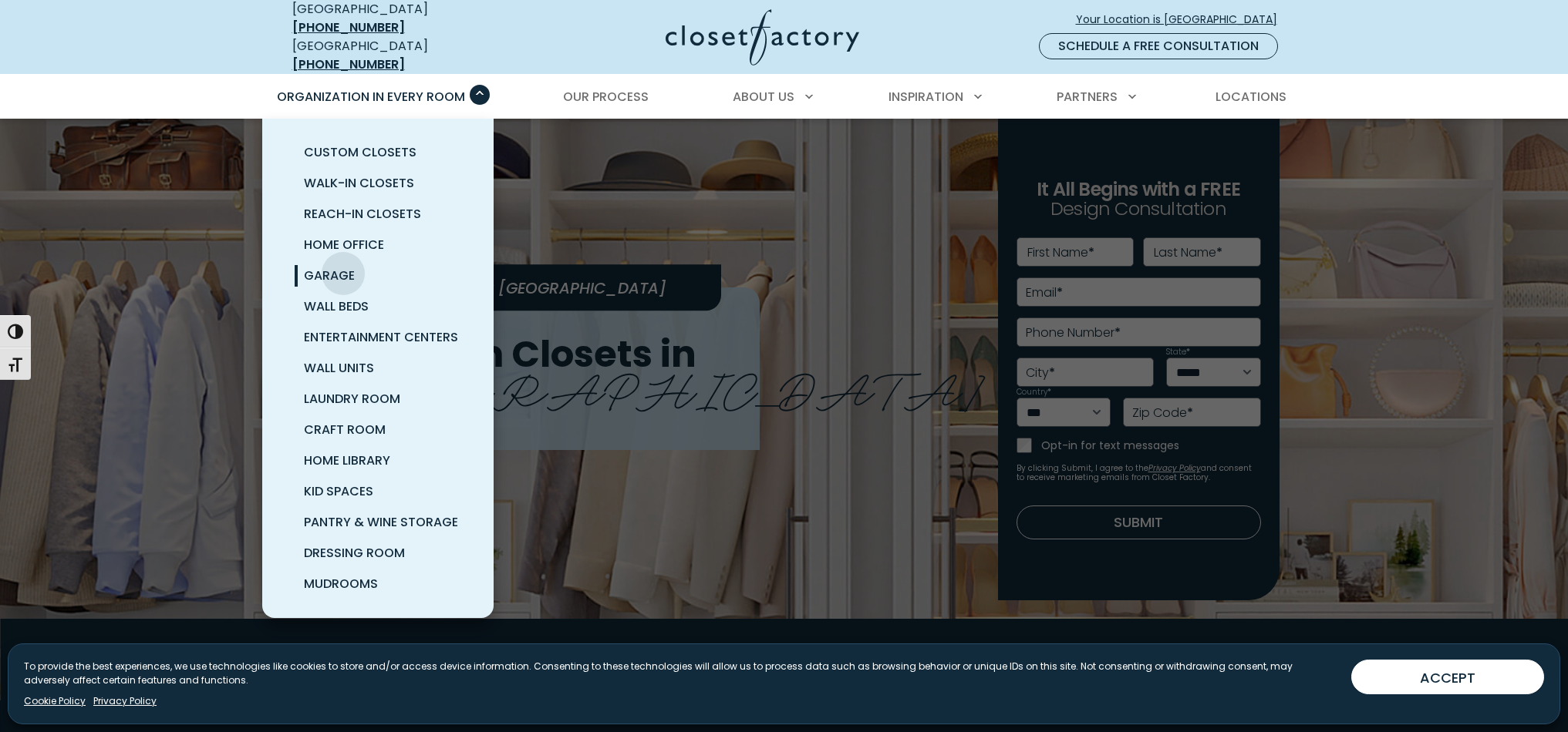
click at [344, 267] on span "Garage" at bounding box center [329, 276] width 51 height 18
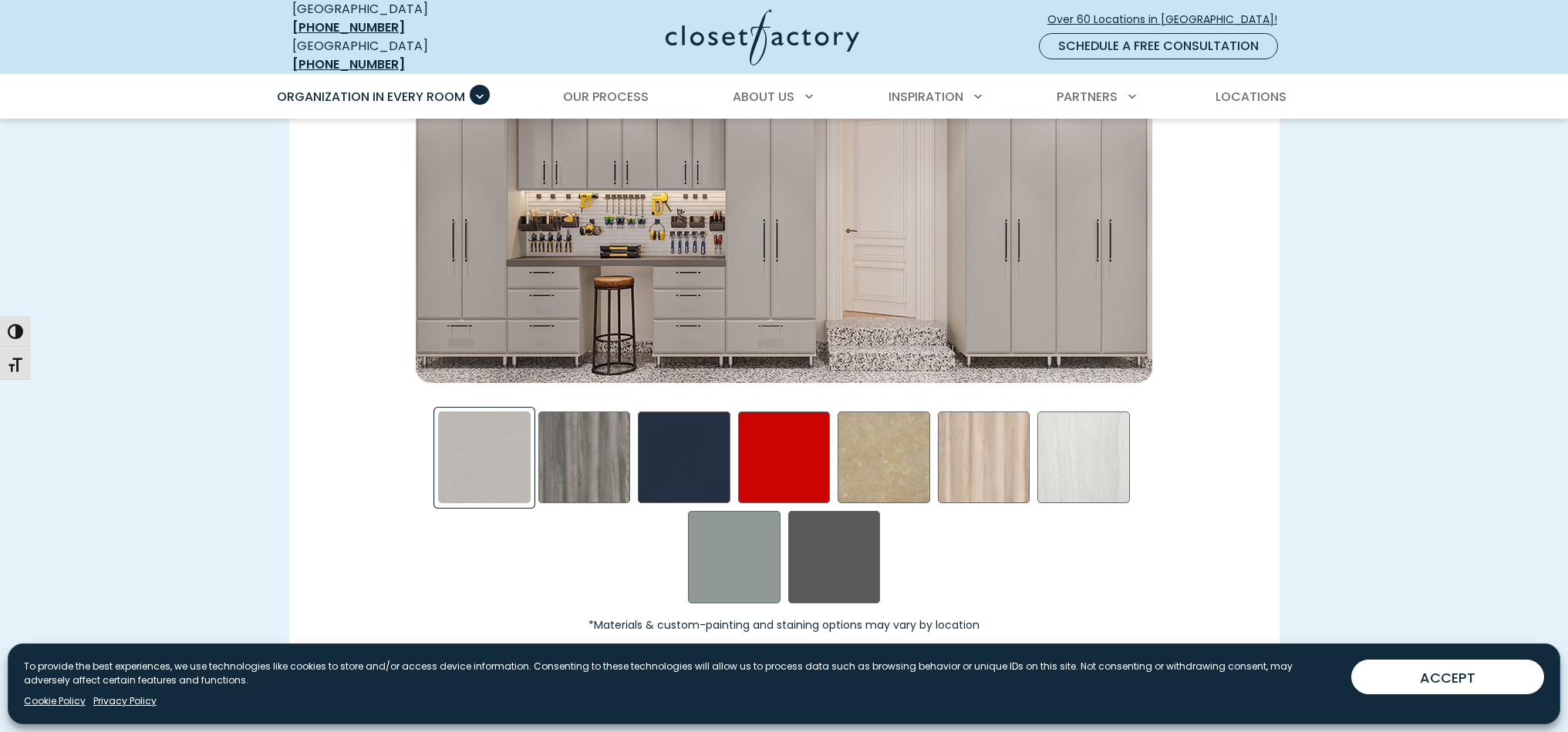
scroll to position [2361, 0]
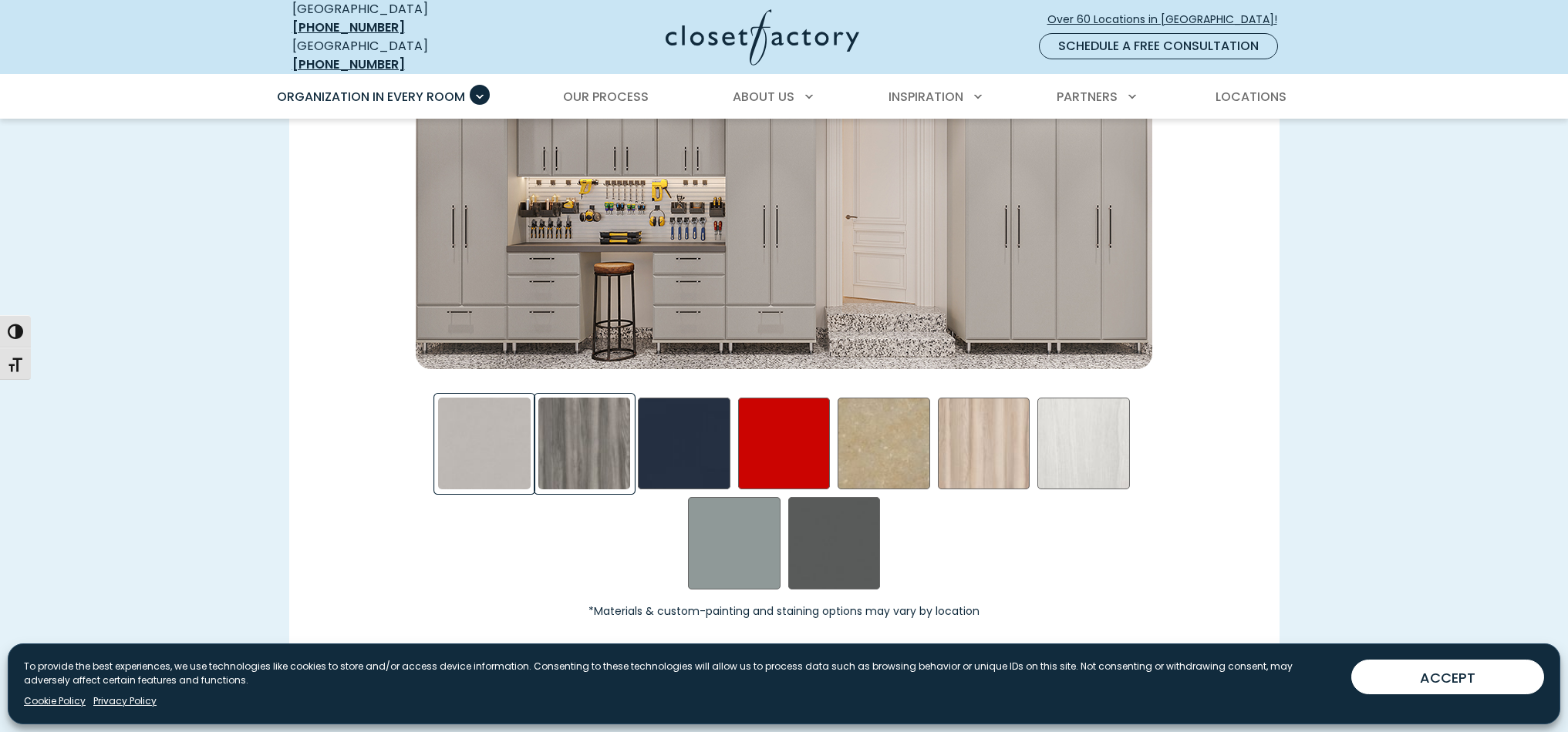
click at [588, 417] on div "Afternoon Nap Swatch" at bounding box center [584, 444] width 92 height 92
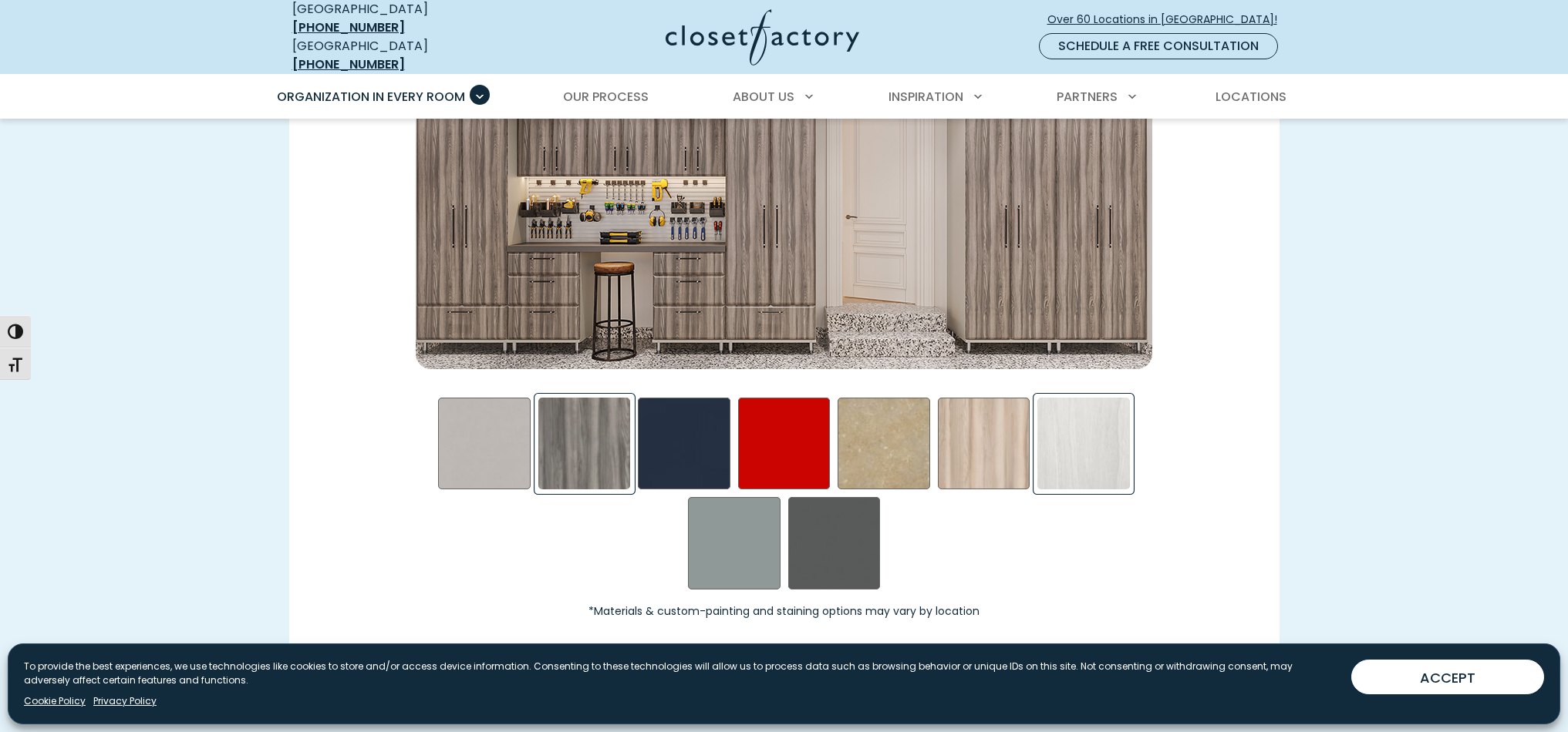
click at [1070, 429] on div "Skye Swatch" at bounding box center [1083, 444] width 92 height 92
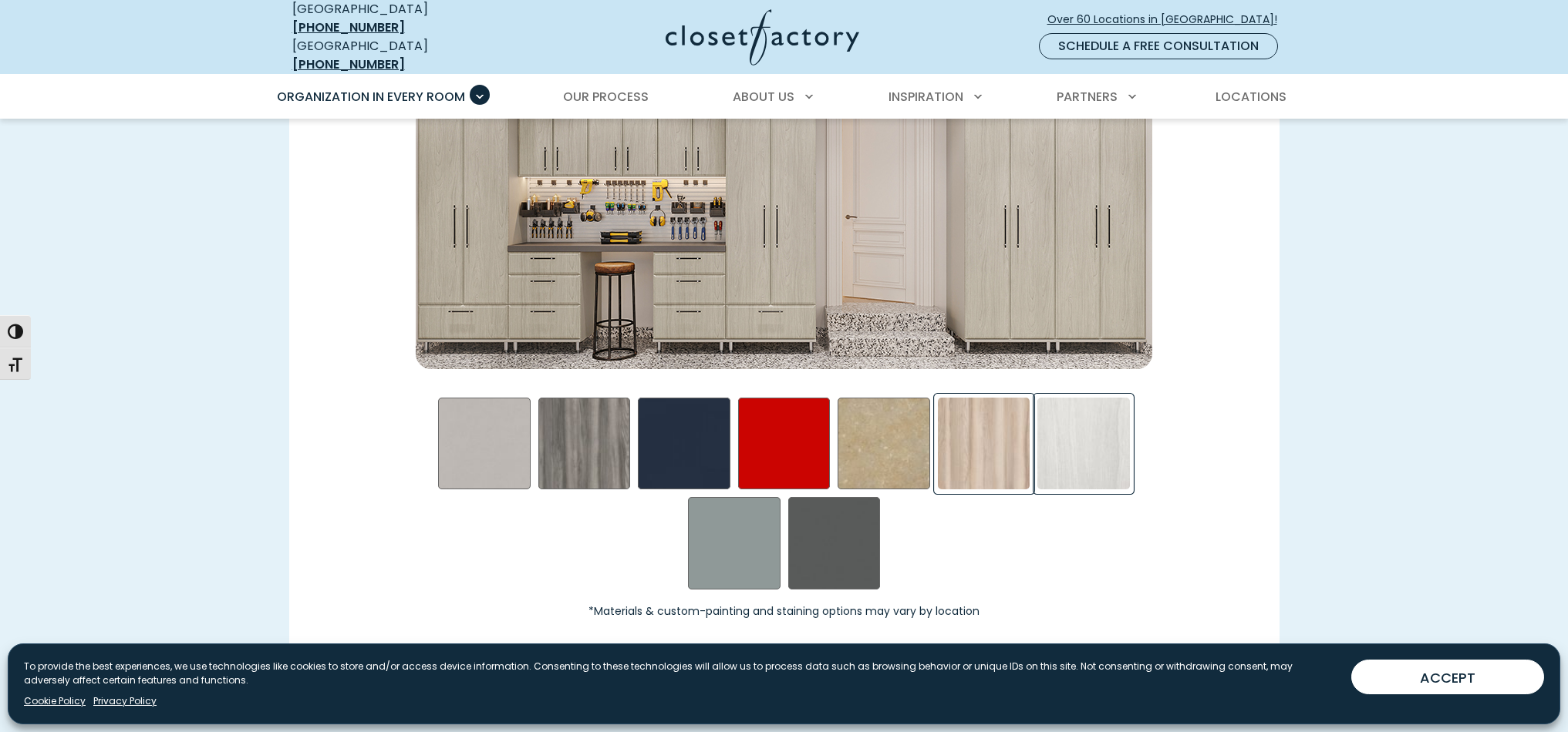
click at [986, 432] on div "Picnic in the Park Swatch" at bounding box center [984, 444] width 92 height 92
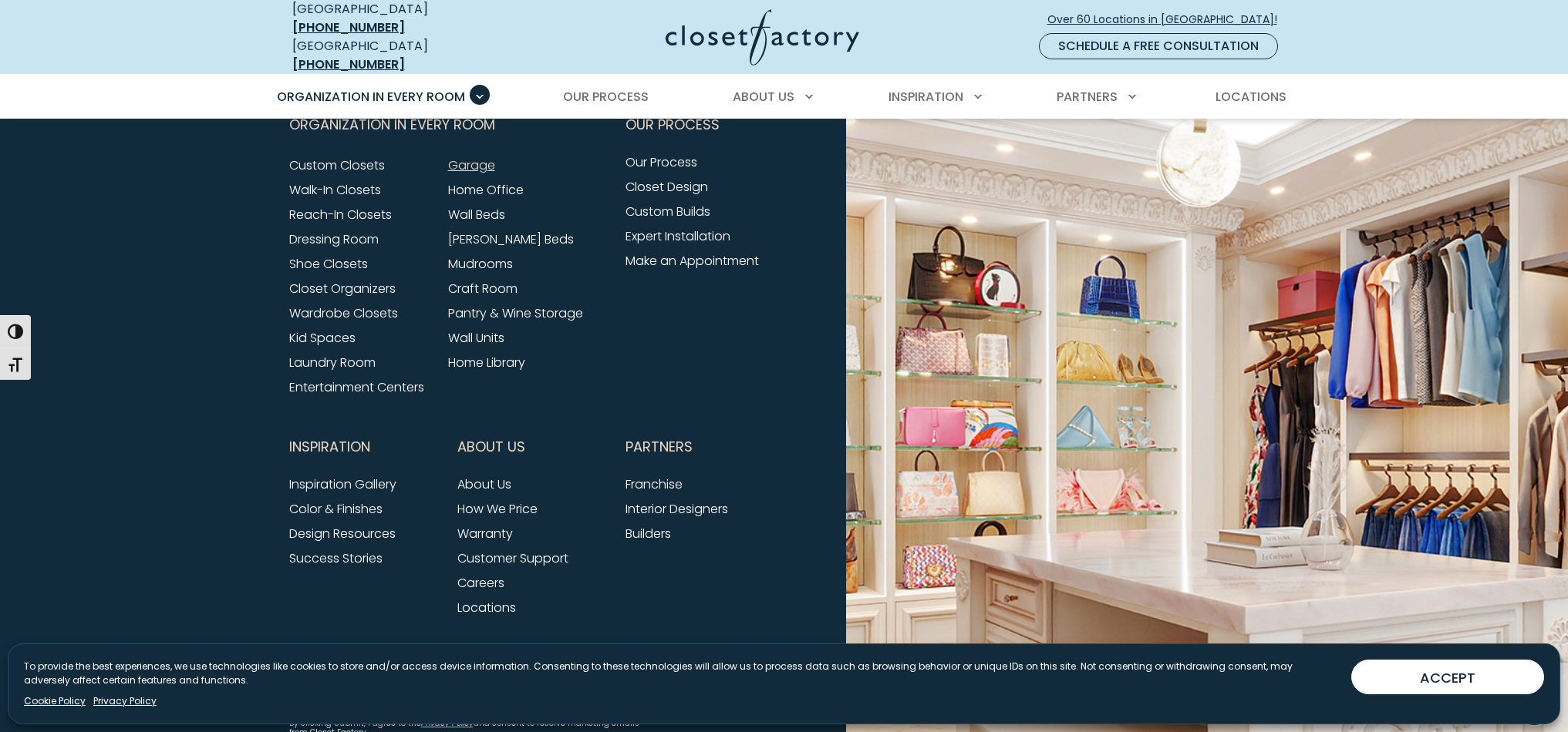
scroll to position [5130, 0]
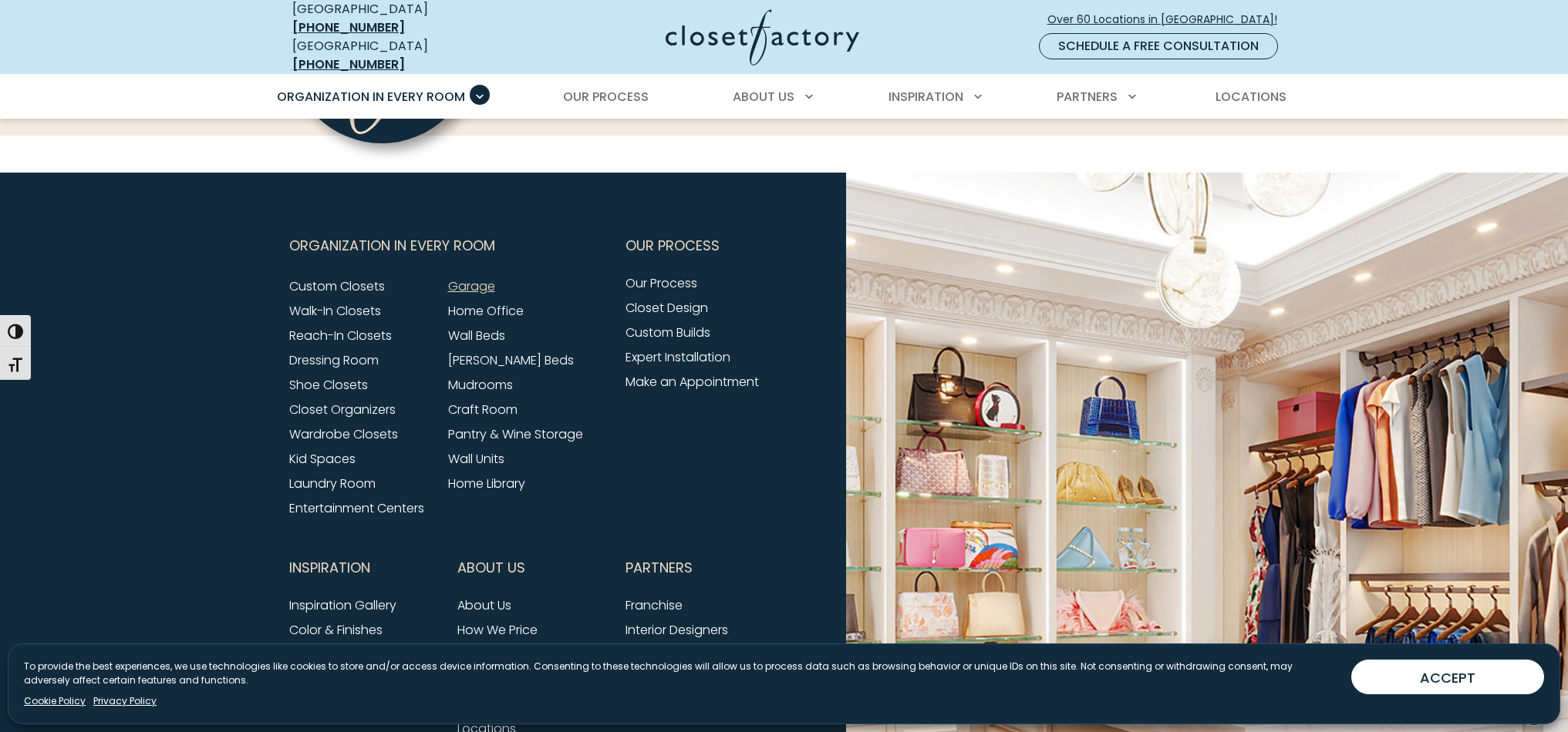
click at [470, 277] on link "Garage" at bounding box center [471, 286] width 47 height 18
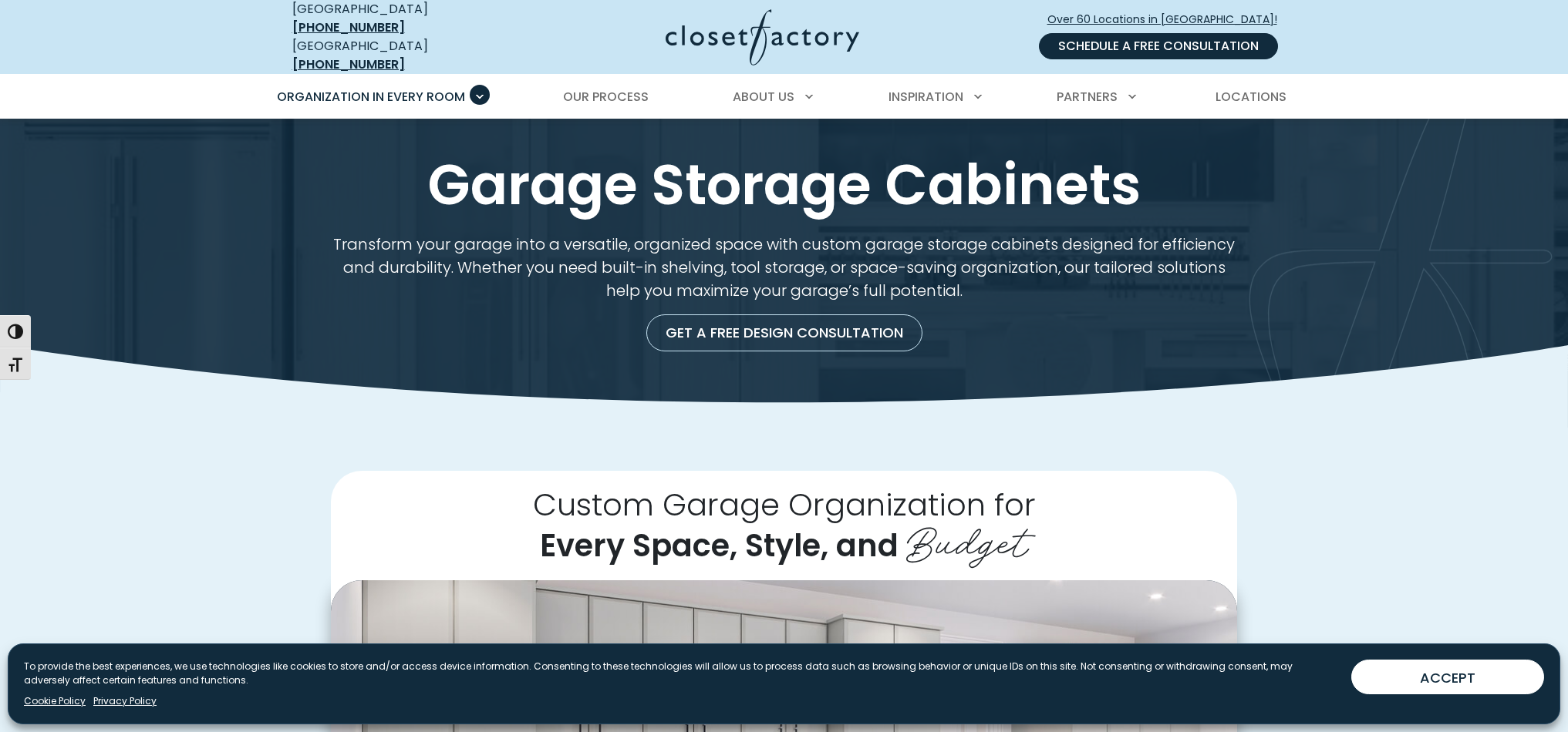
click at [1157, 35] on link "Schedule a Free Consultation" at bounding box center [1158, 46] width 239 height 26
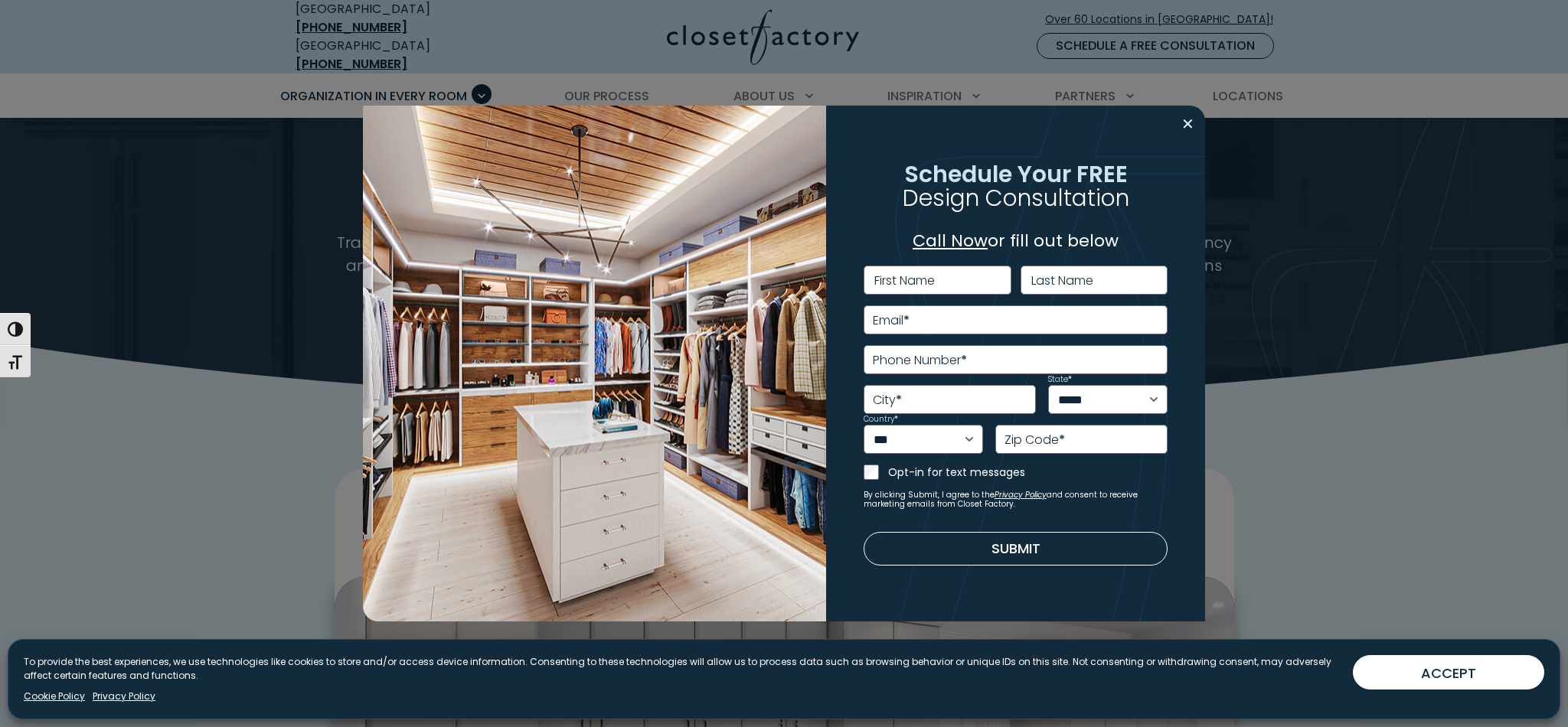
click at [1386, 205] on div "**********" at bounding box center [784, 364] width 1568 height 727
